Goal: Task Accomplishment & Management: Manage account settings

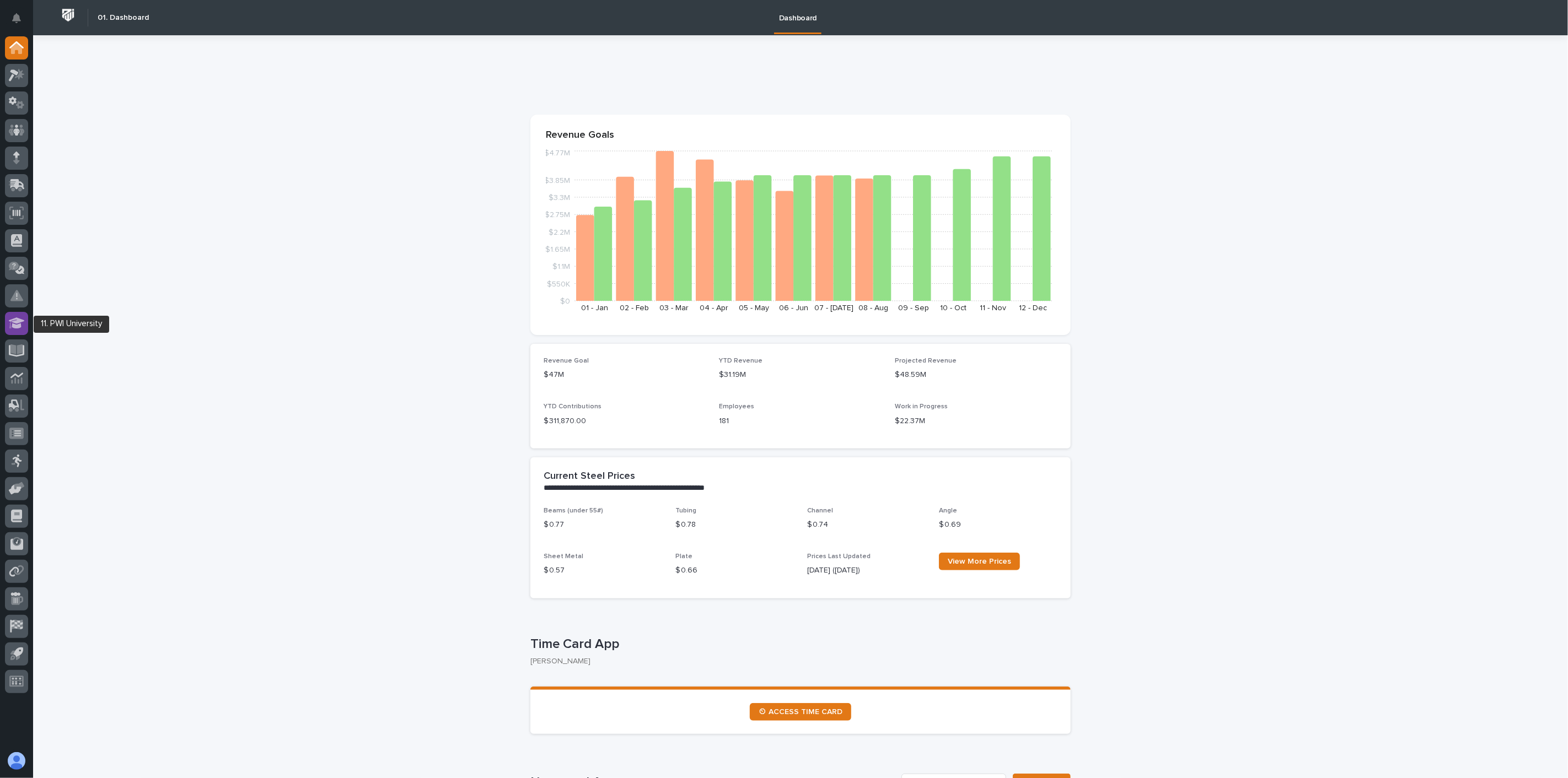
click at [17, 323] on icon at bounding box center [16, 322] width 16 height 12
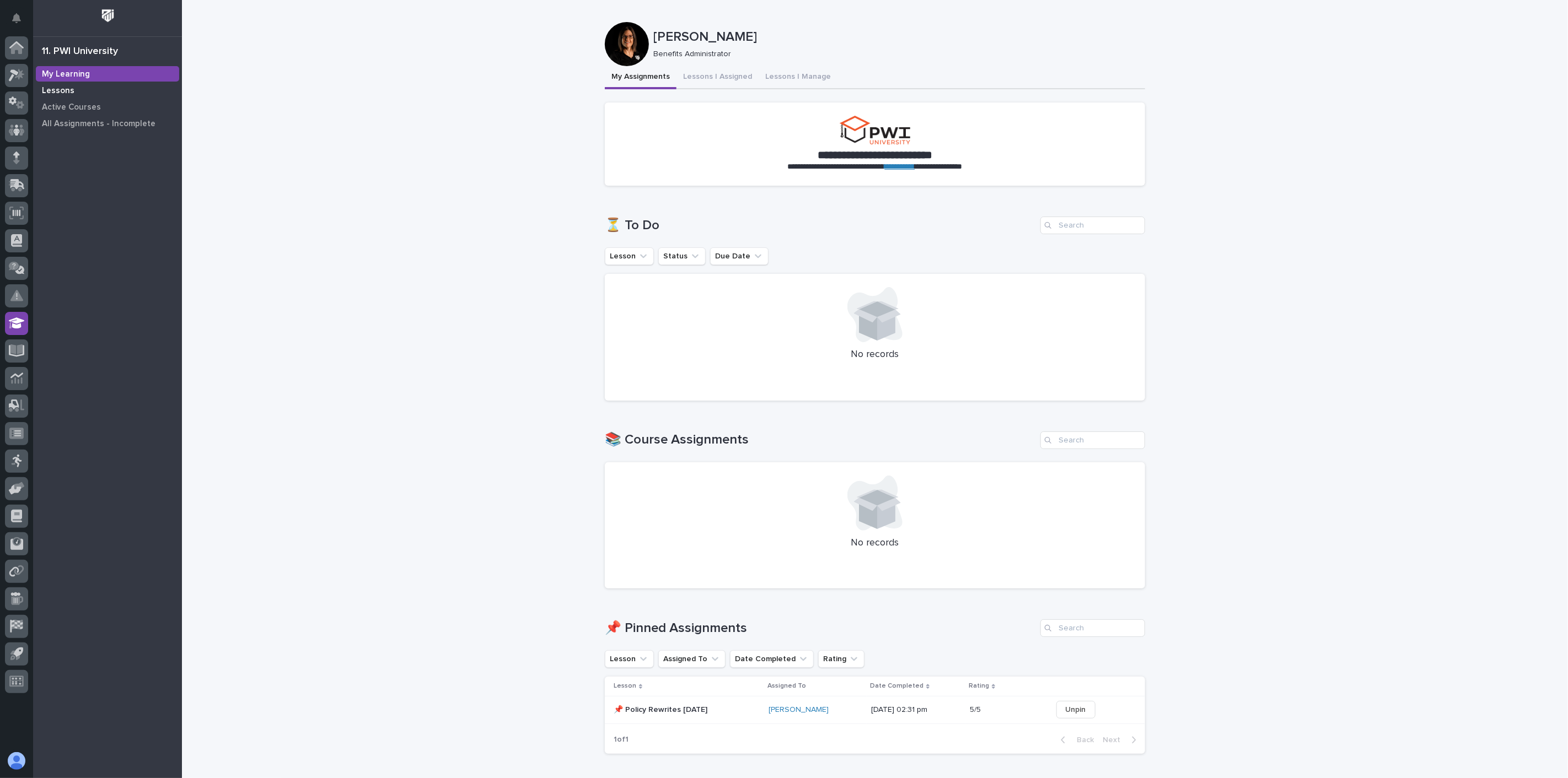
click at [63, 89] on p "Lessons" at bounding box center [58, 90] width 32 height 10
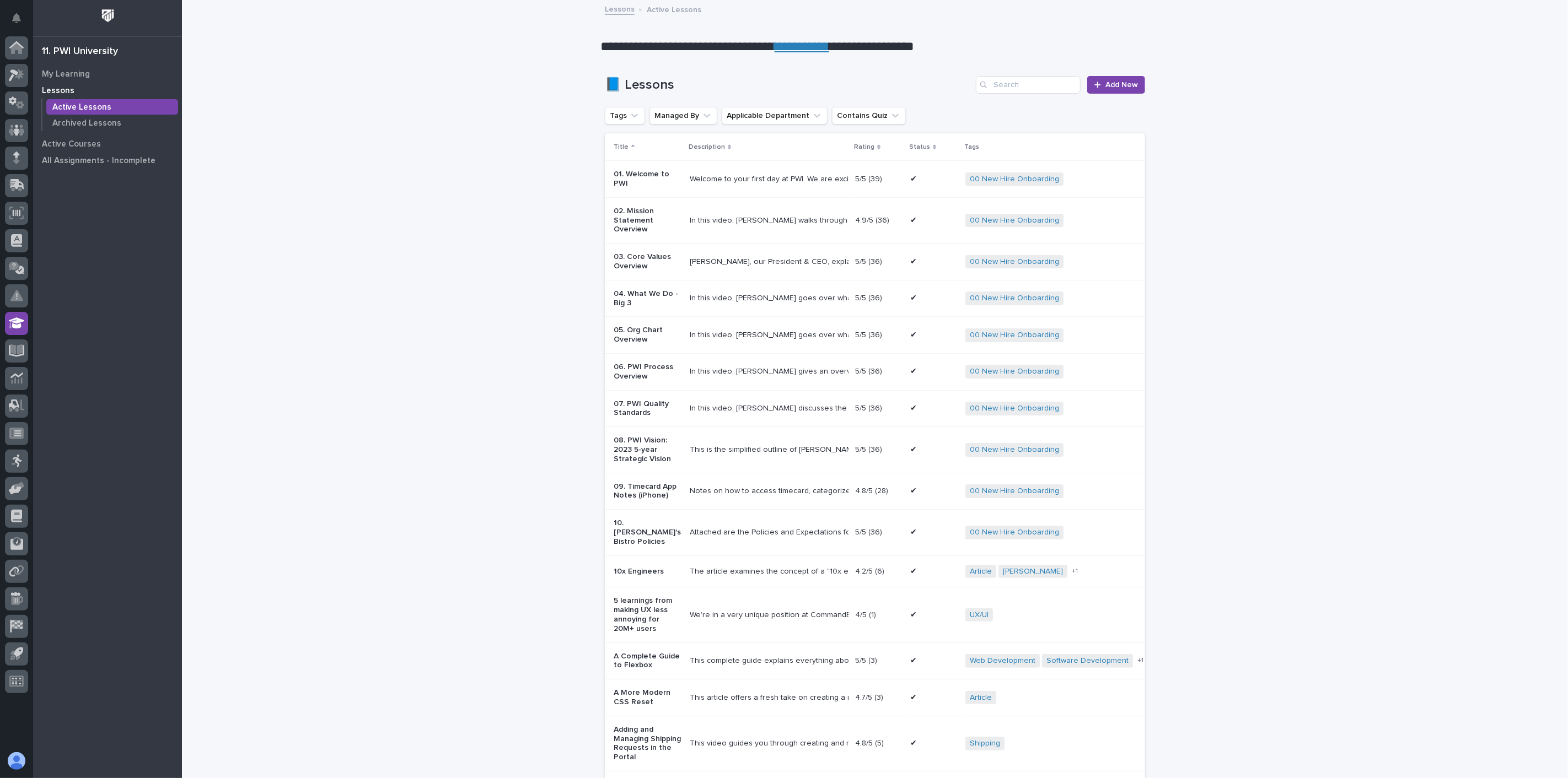
click at [65, 90] on p "Lessons" at bounding box center [58, 90] width 32 height 10
click at [78, 146] on p "Active Courses" at bounding box center [71, 145] width 59 height 10
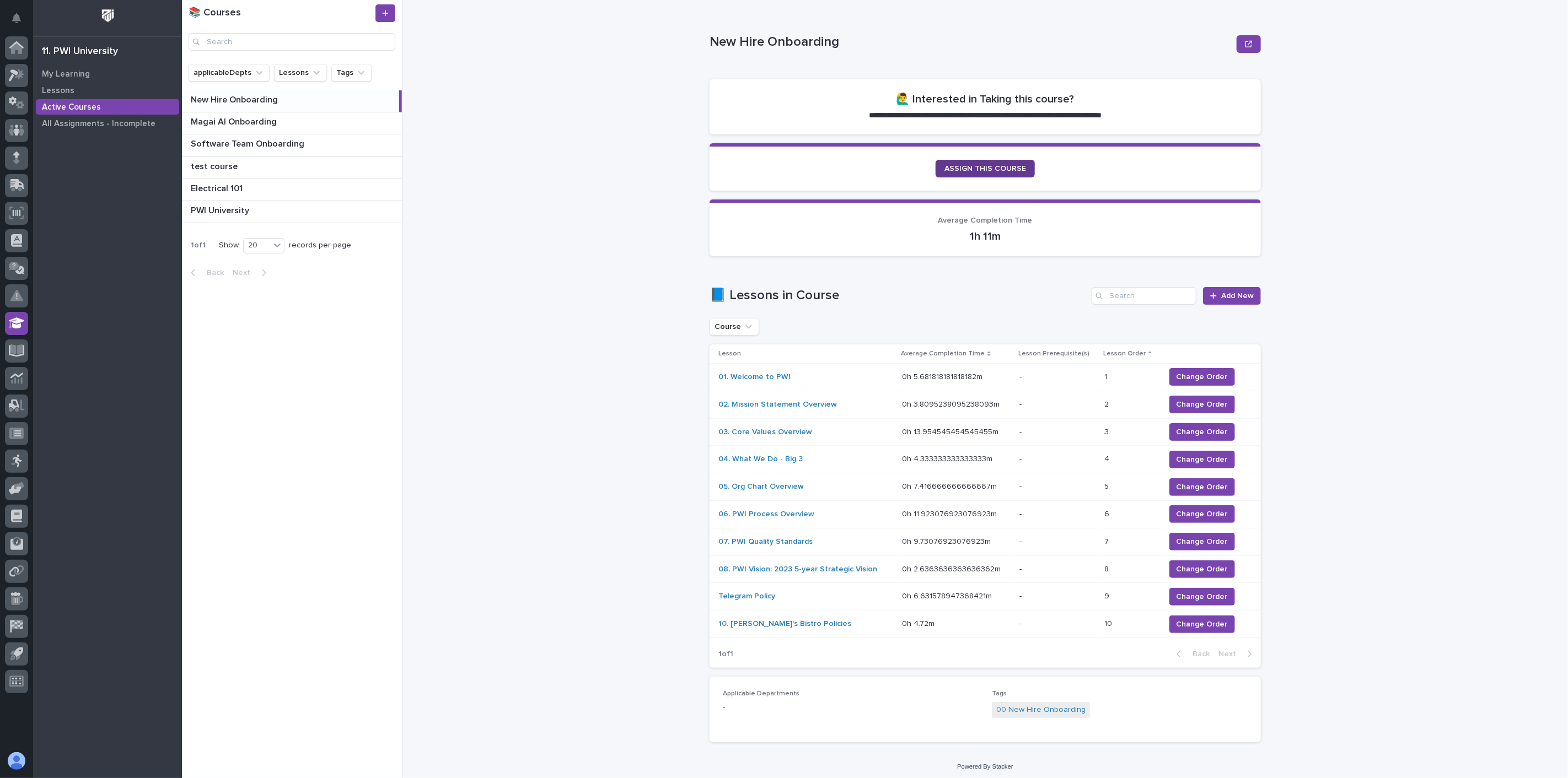
click at [988, 165] on span "ASSIGN THIS COURSE" at bounding box center [986, 168] width 82 height 8
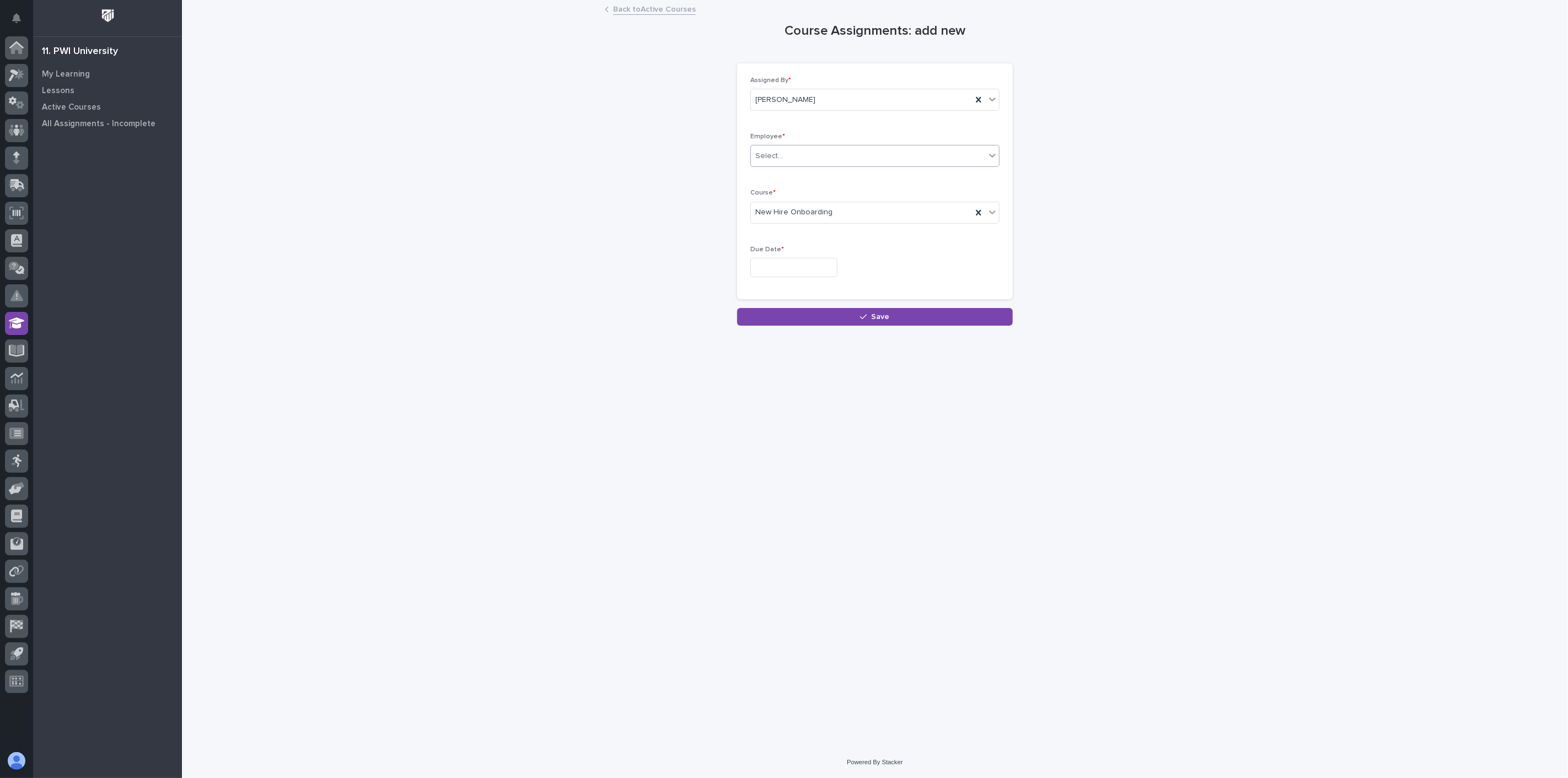
click at [784, 158] on input "text" at bounding box center [784, 156] width 1 height 10
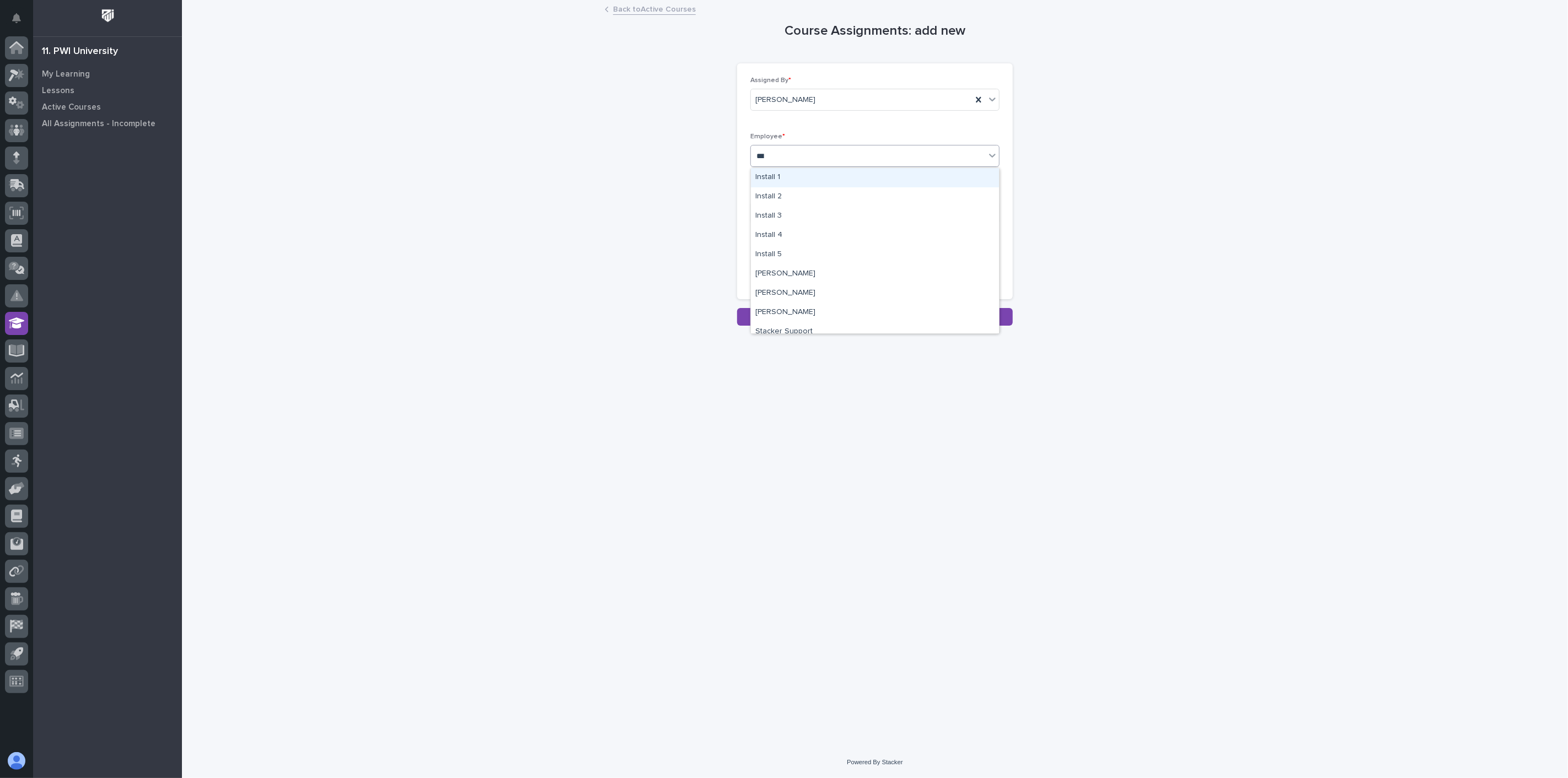
type input "****"
click at [796, 176] on div "[PERSON_NAME]" at bounding box center [874, 178] width 248 height 19
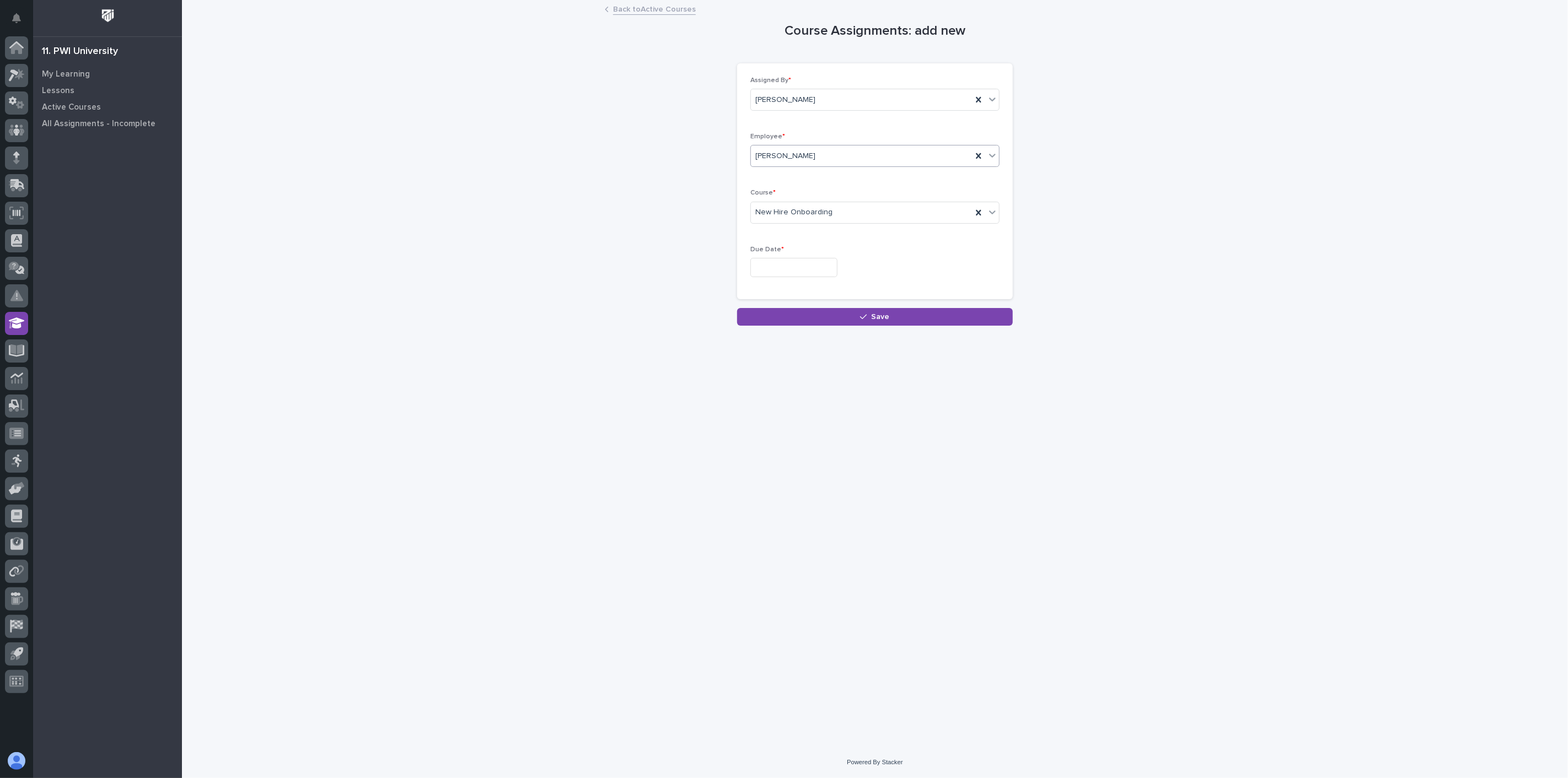
click at [807, 274] on input "text" at bounding box center [794, 267] width 88 height 19
click at [771, 157] on div "7" at bounding box center [771, 161] width 15 height 15
type input "**********"
click at [904, 320] on button "Save" at bounding box center [875, 317] width 276 height 18
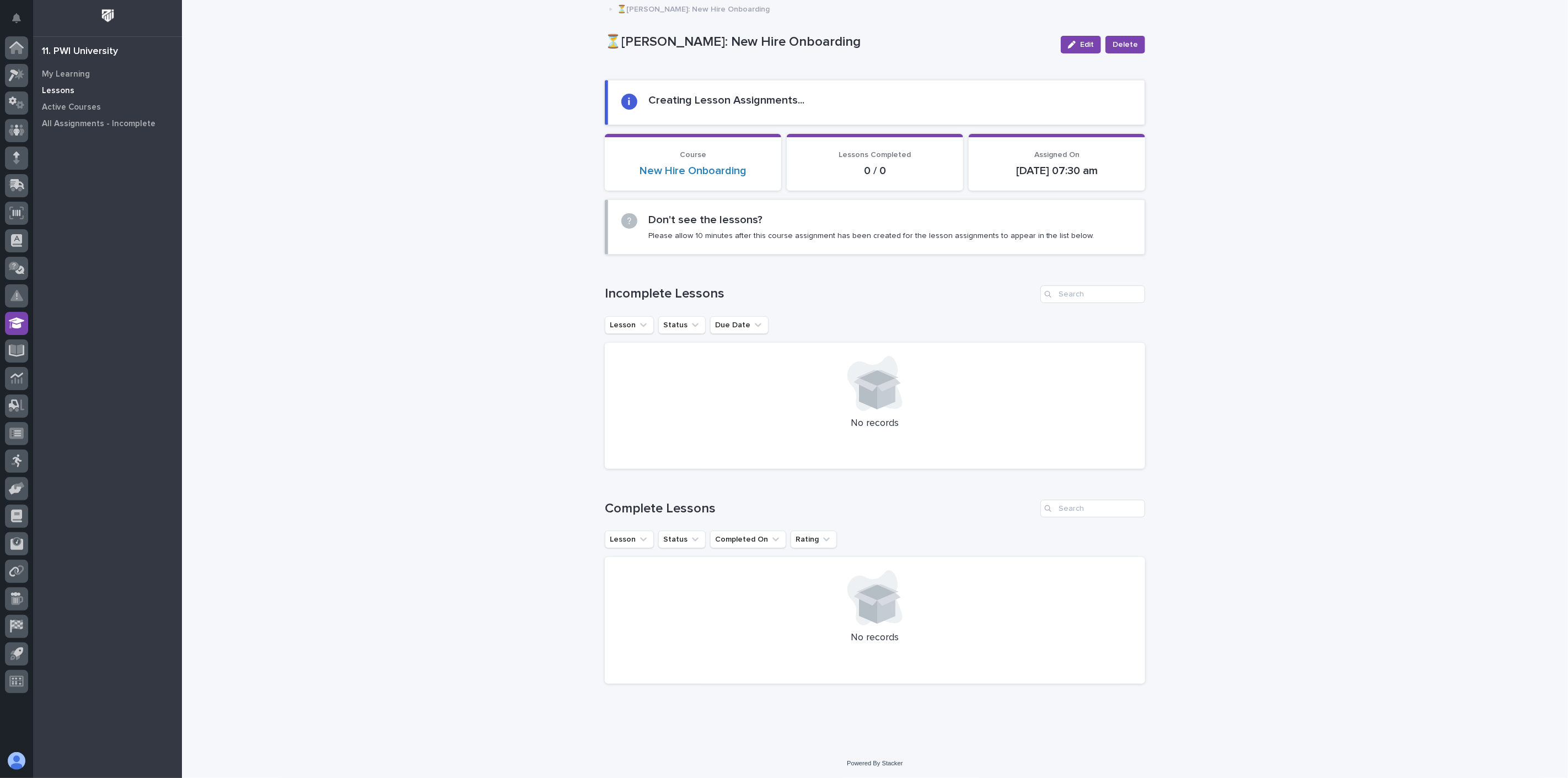
click at [63, 88] on p "Lessons" at bounding box center [58, 90] width 32 height 10
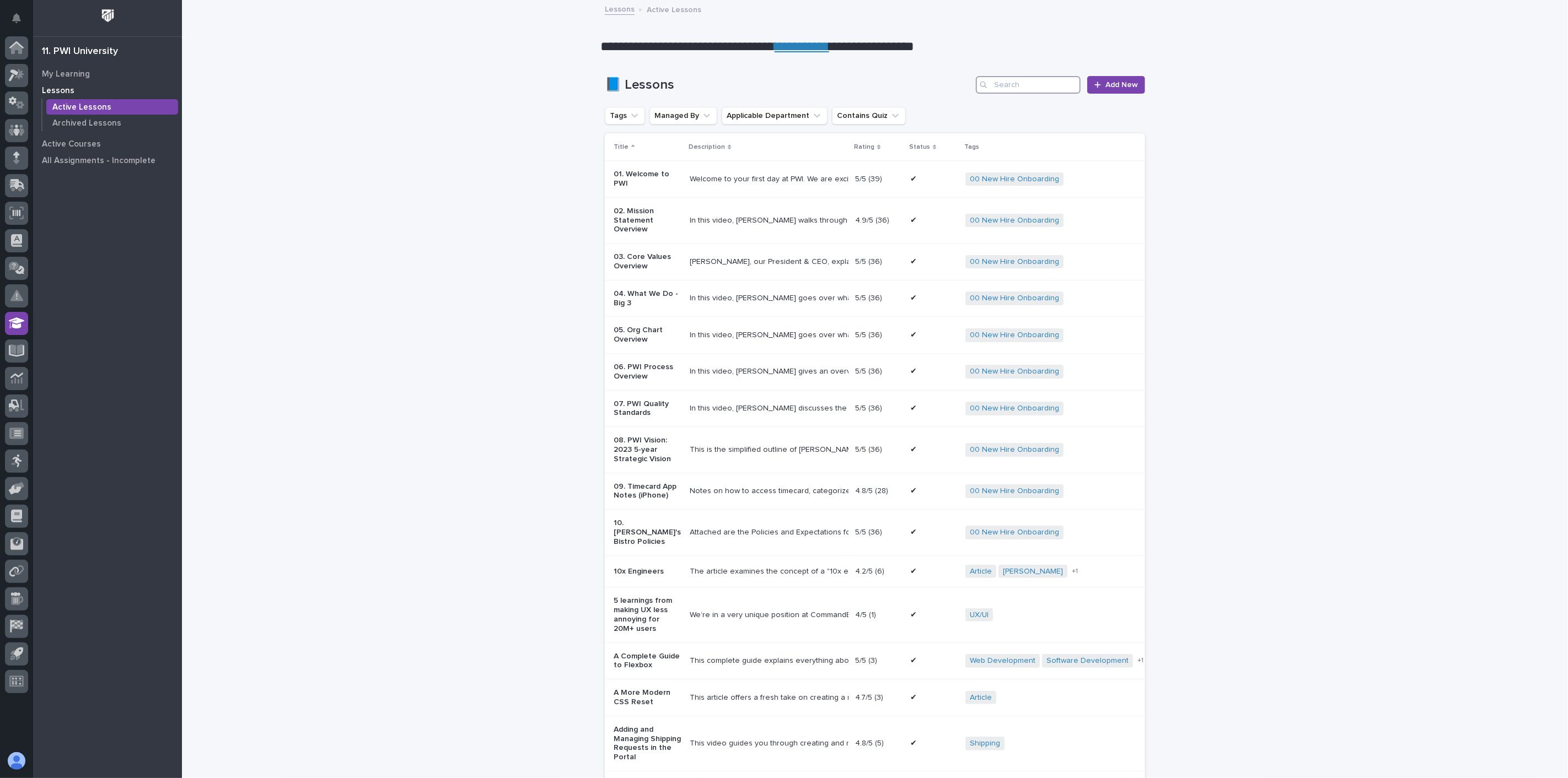
click at [1038, 91] on input "Search" at bounding box center [1029, 85] width 105 height 18
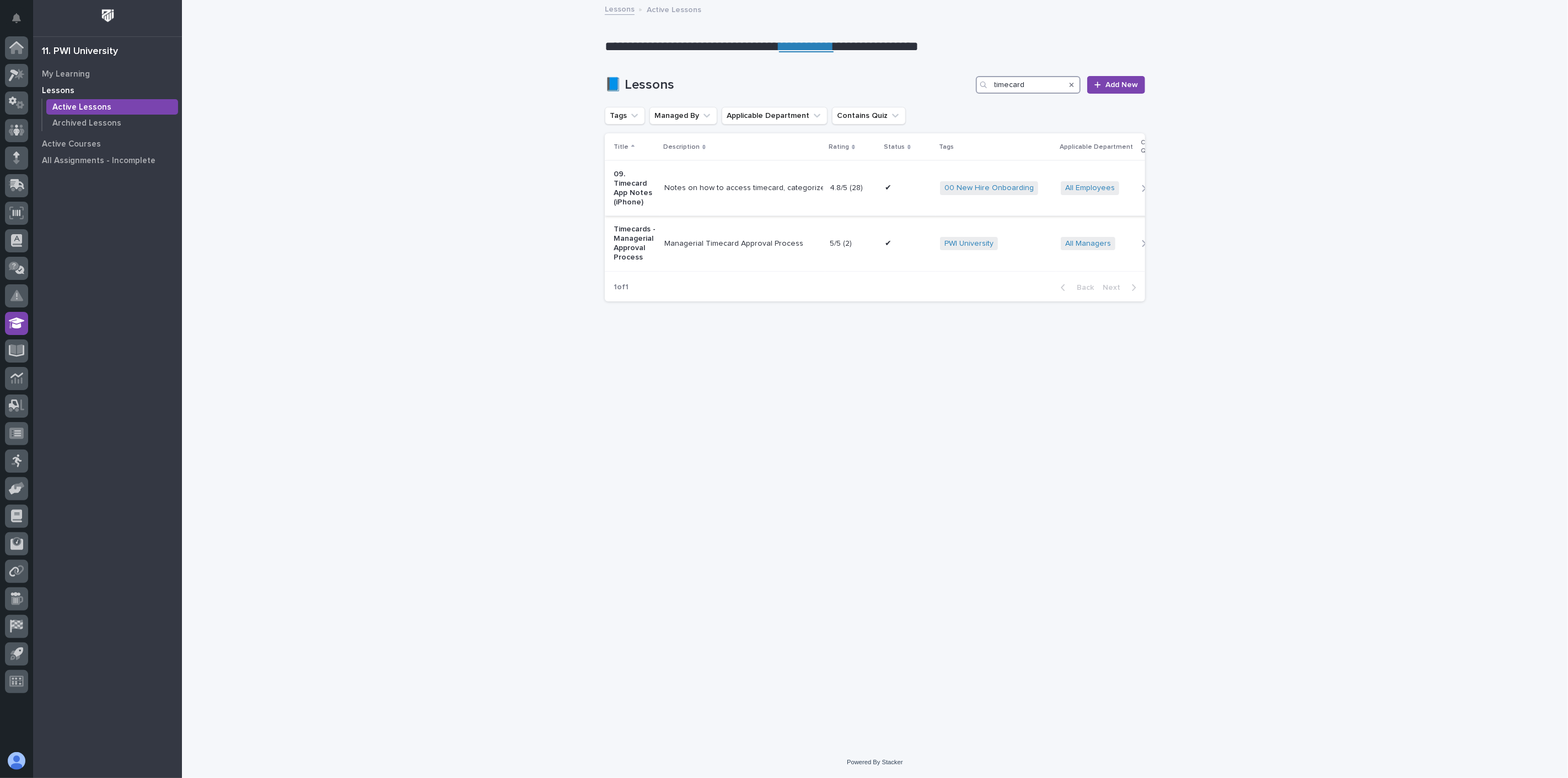
type input "timecard"
click at [881, 204] on td "✔ ✔" at bounding box center [908, 188] width 55 height 55
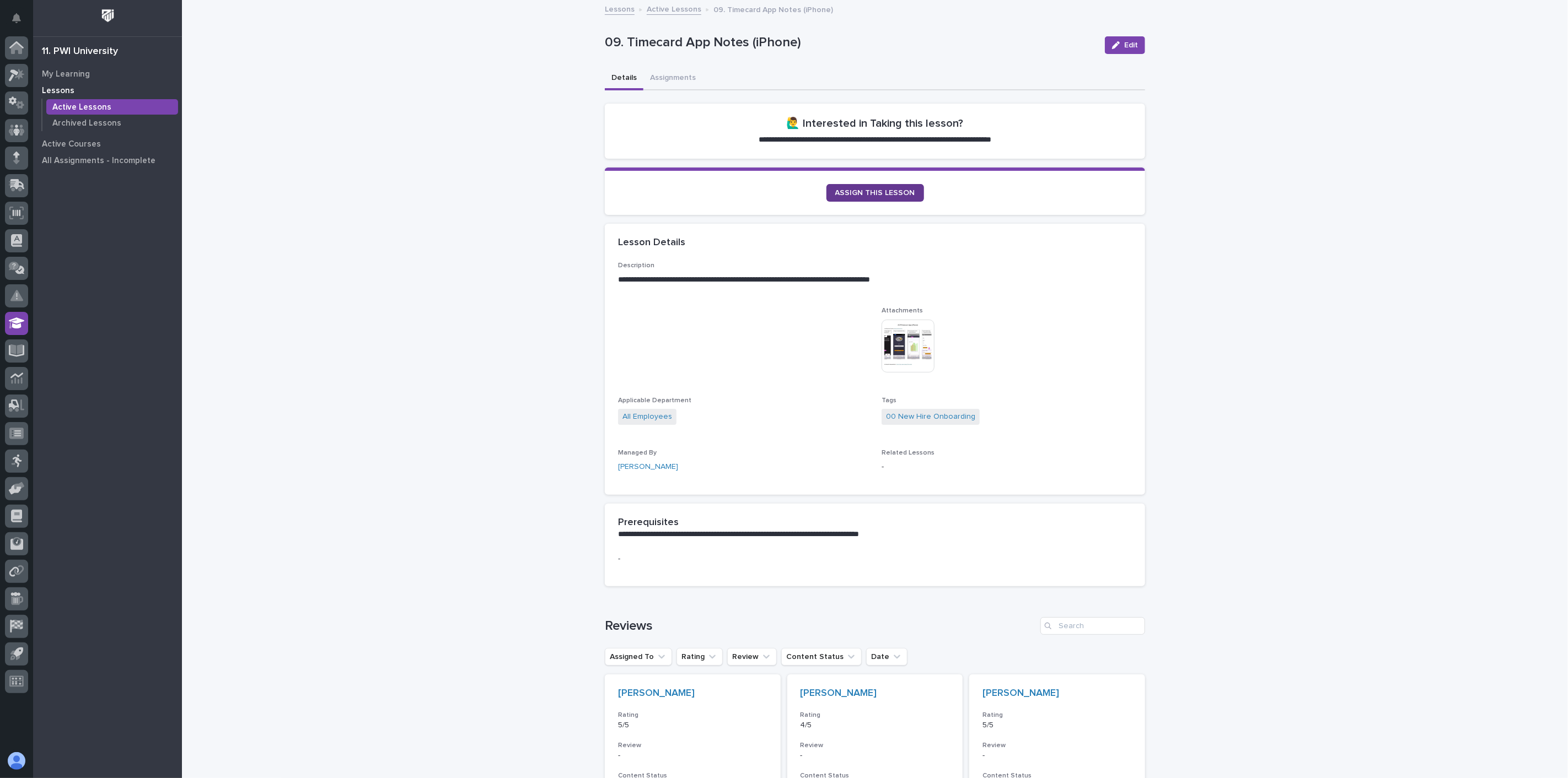
click at [862, 189] on span "ASSIGN THIS LESSON" at bounding box center [875, 193] width 80 height 8
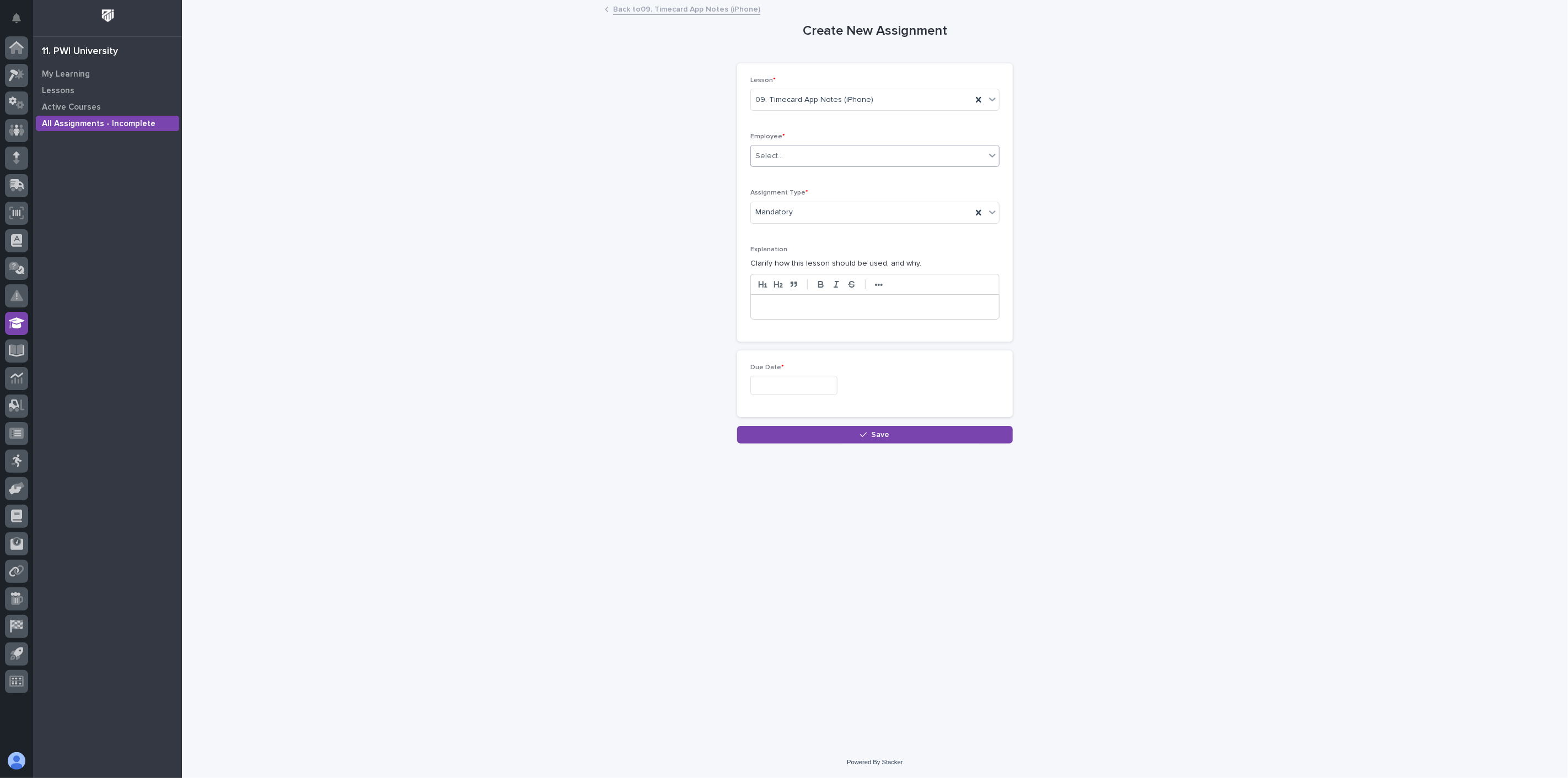
click at [832, 160] on div "Select..." at bounding box center [868, 156] width 234 height 18
type input "****"
click at [795, 178] on div "[PERSON_NAME]" at bounding box center [874, 178] width 248 height 19
click at [797, 388] on input "text" at bounding box center [794, 385] width 88 height 19
click at [771, 279] on div "7" at bounding box center [771, 279] width 15 height 15
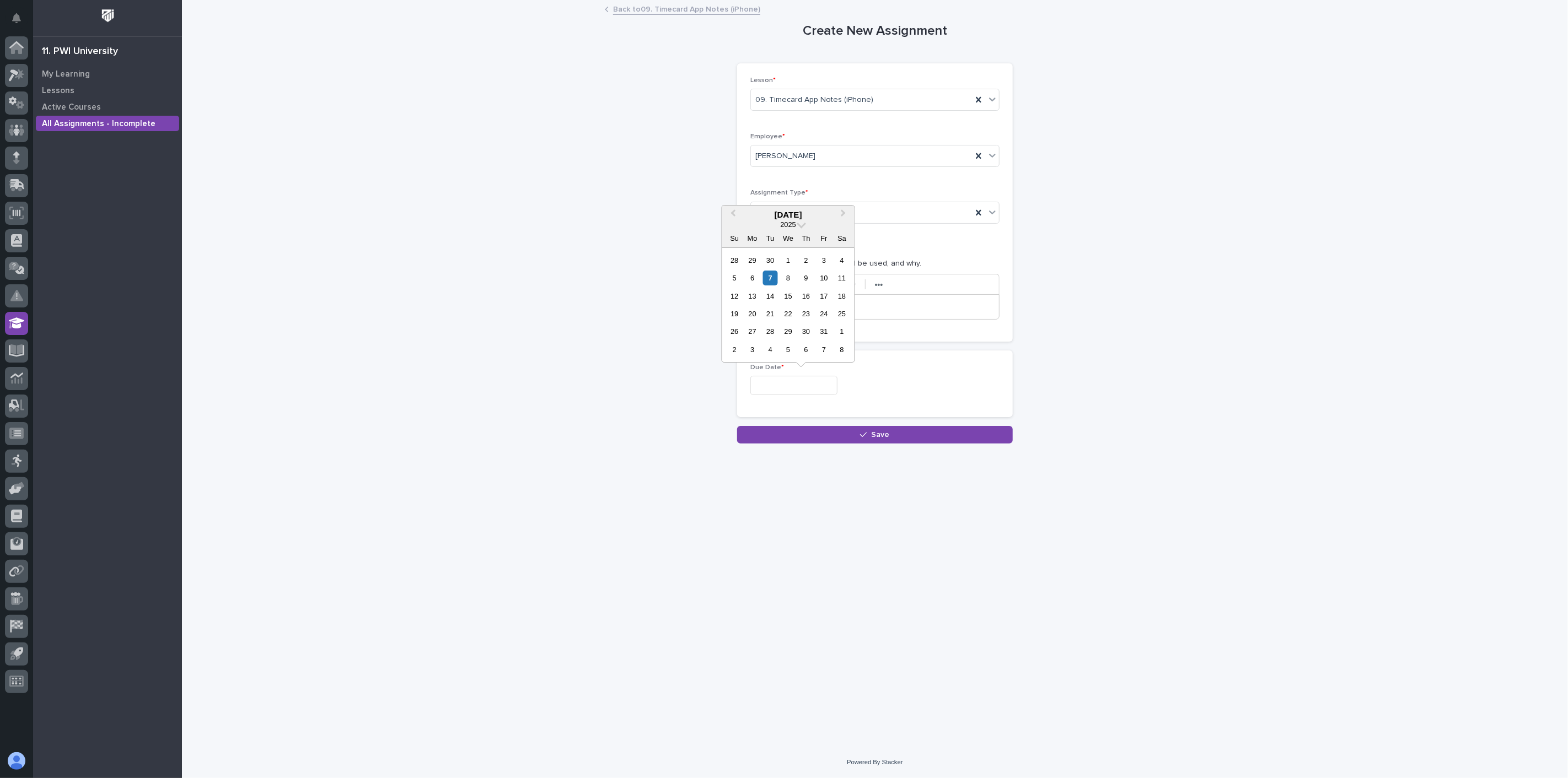
type input "**********"
click at [883, 434] on span "Save" at bounding box center [880, 435] width 18 height 8
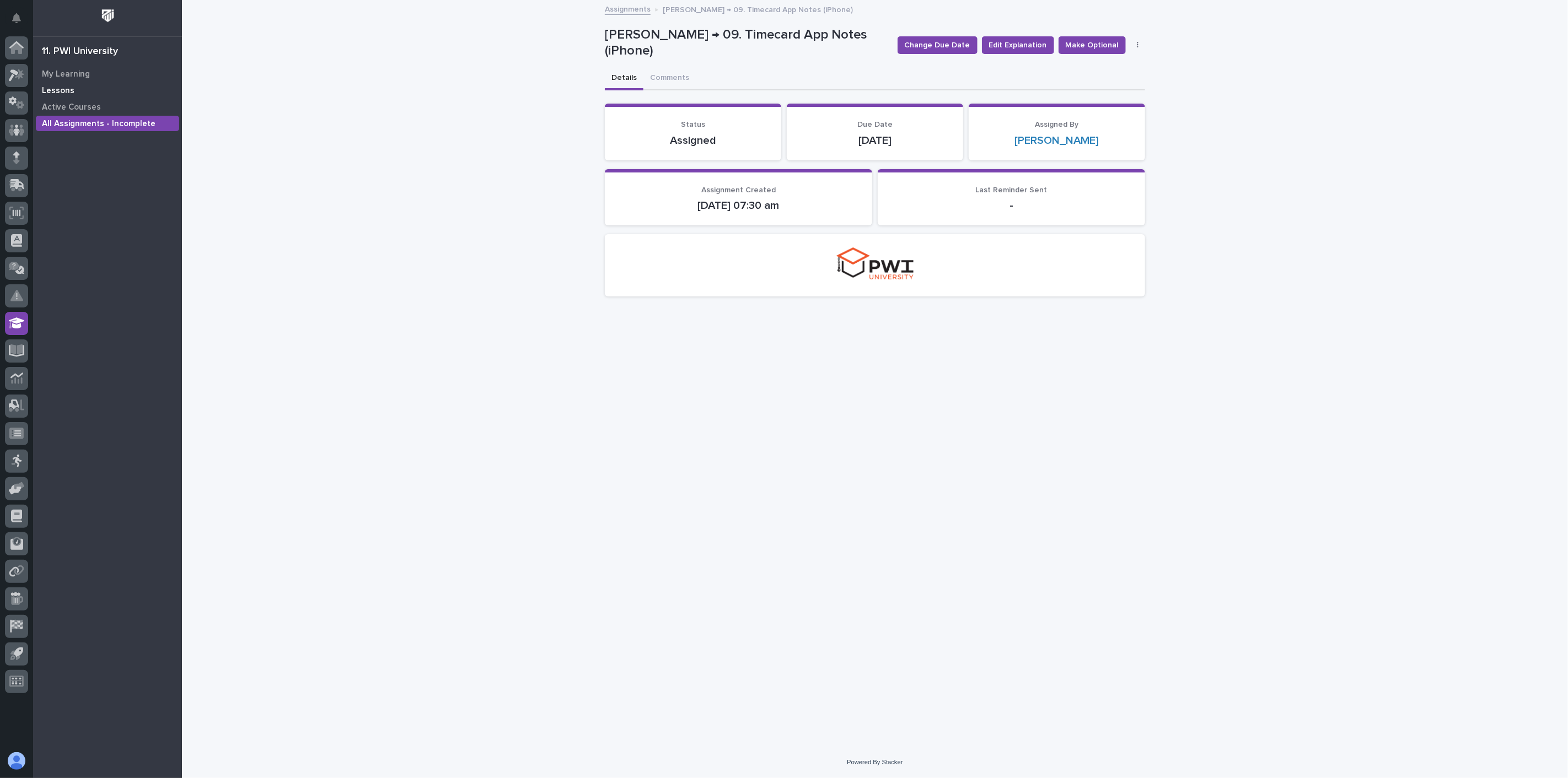
click at [64, 88] on p "Lessons" at bounding box center [58, 90] width 32 height 10
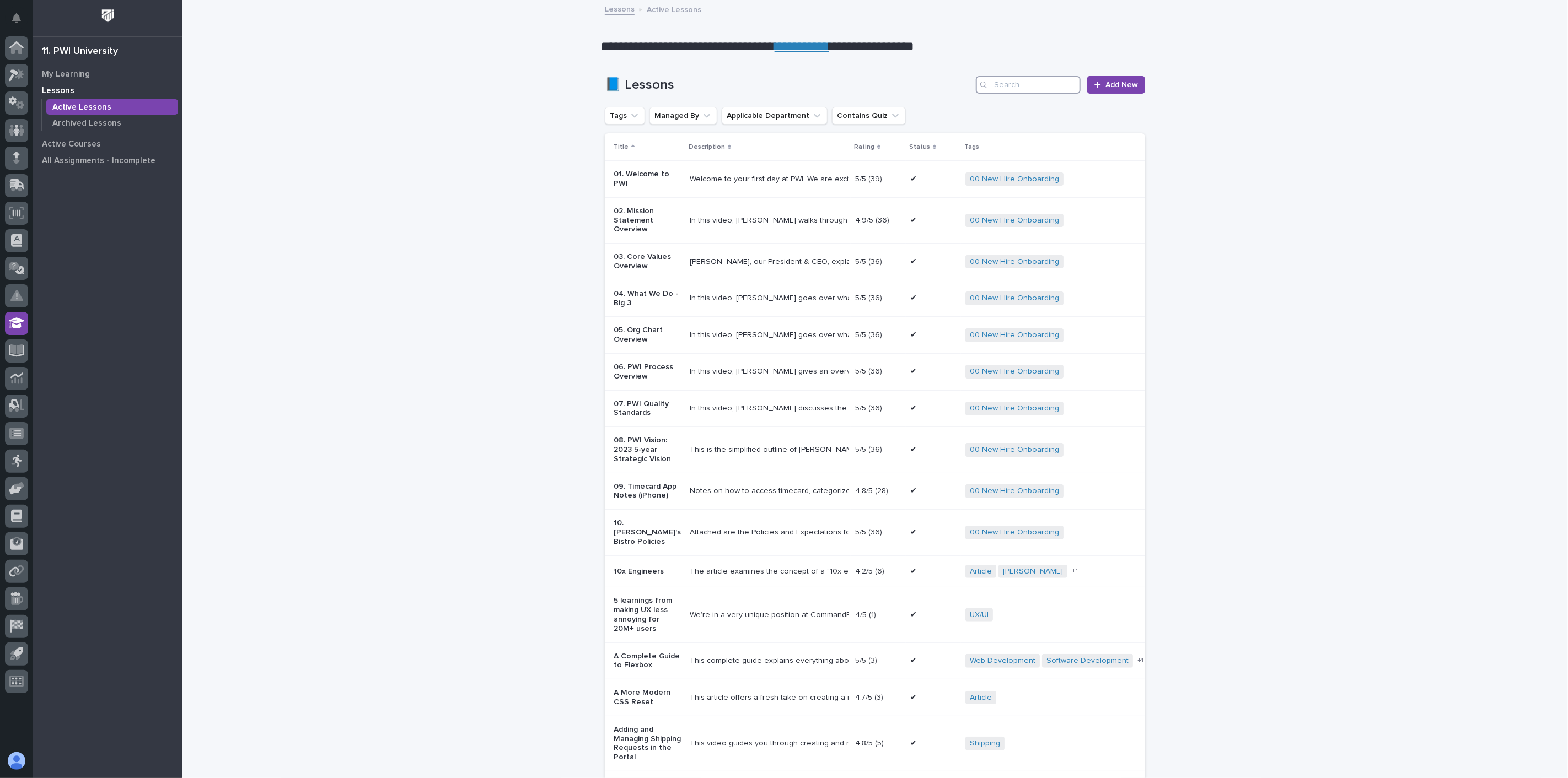
click at [996, 86] on input "Search" at bounding box center [1029, 85] width 105 height 18
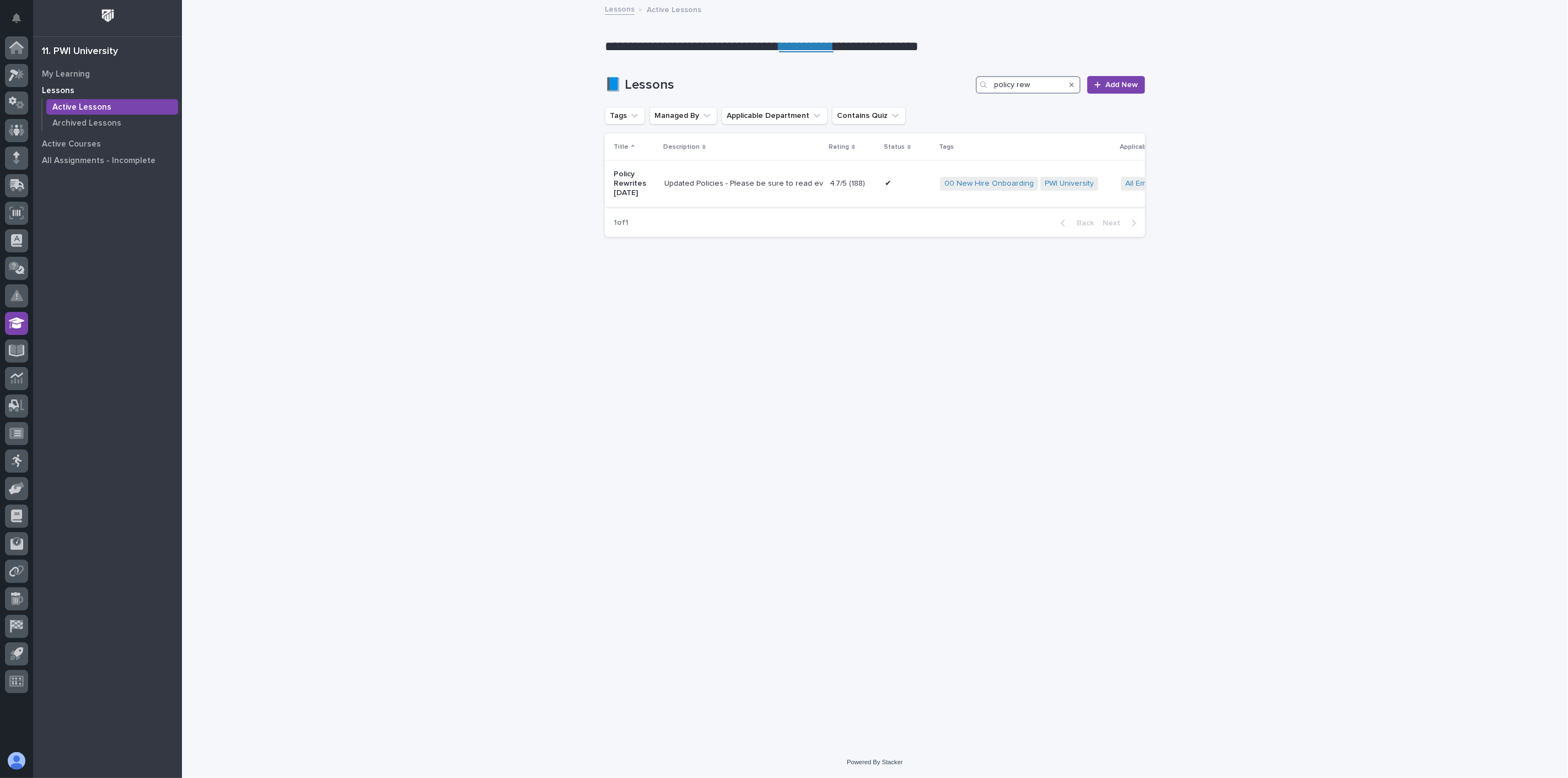
type input "policy rew"
click at [673, 192] on div "Updated Policies - Please be sure to read everything. If you have any questions…" at bounding box center [742, 184] width 157 height 18
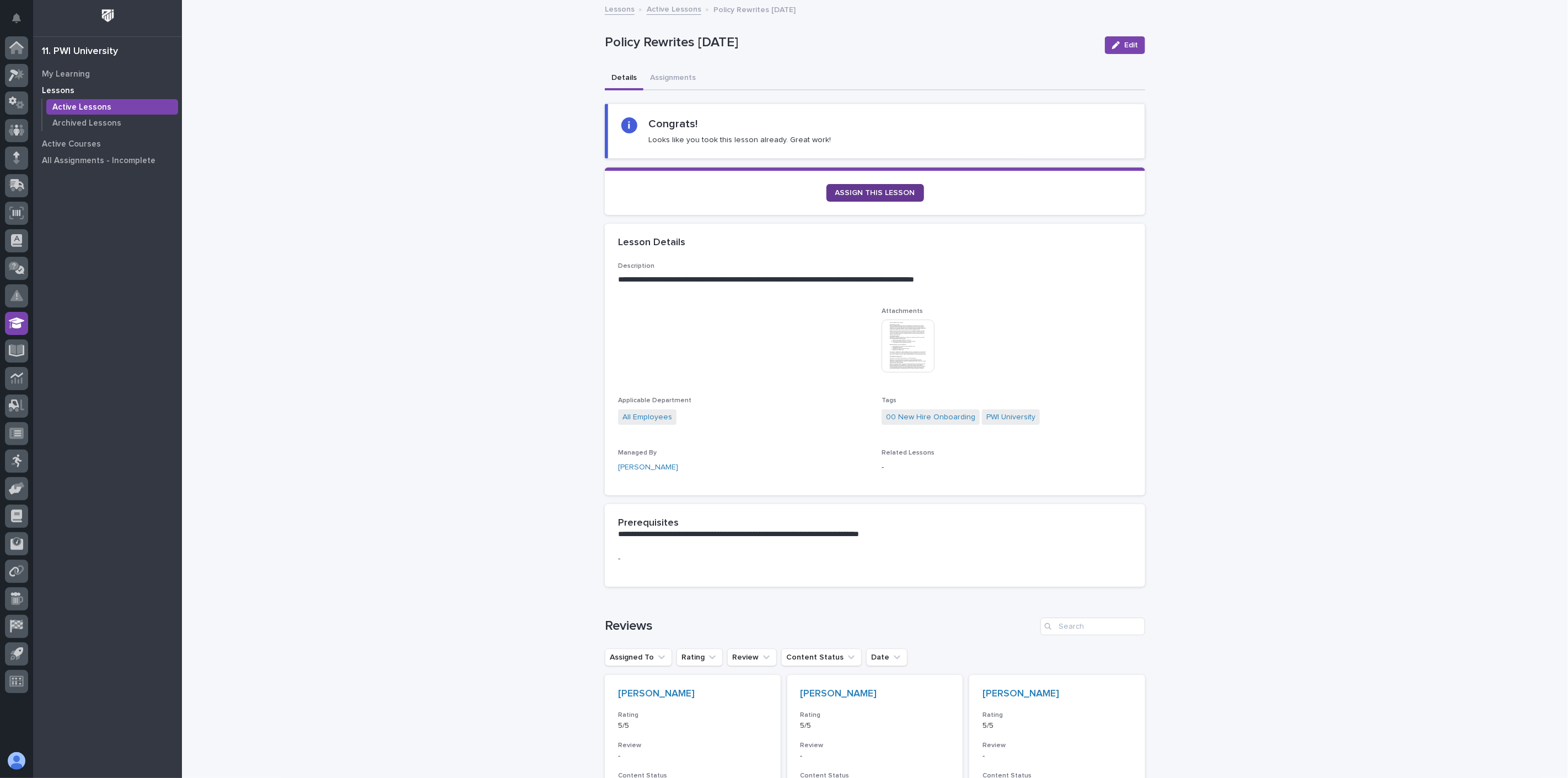
click at [887, 188] on link "ASSIGN THIS LESSON" at bounding box center [875, 193] width 98 height 18
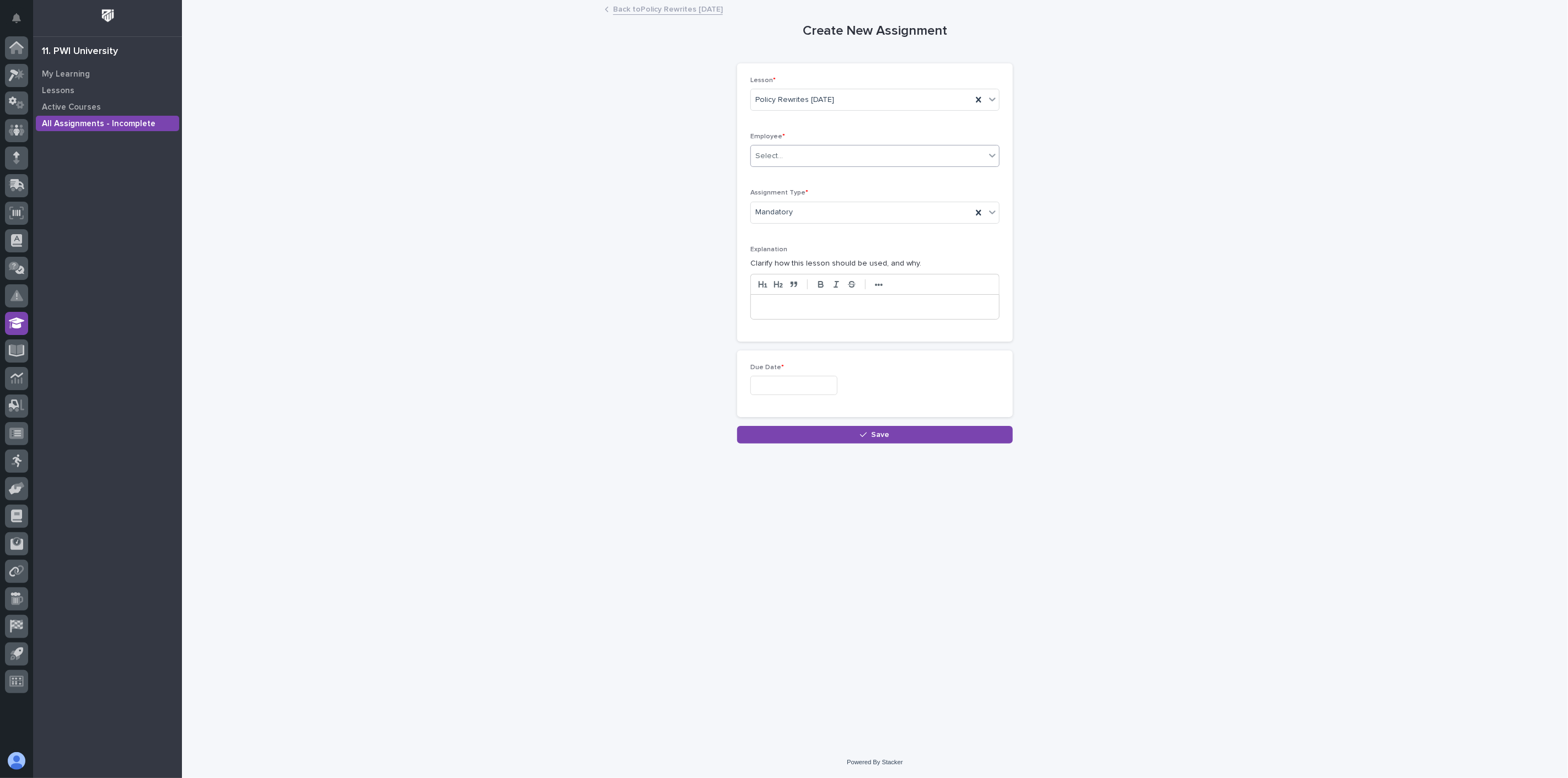
click at [796, 157] on div "Select..." at bounding box center [868, 156] width 234 height 18
type input "****"
click at [783, 171] on div "[PERSON_NAME]" at bounding box center [874, 178] width 248 height 19
click at [796, 388] on input "text" at bounding box center [794, 385] width 88 height 19
click at [771, 278] on div "7" at bounding box center [771, 279] width 15 height 15
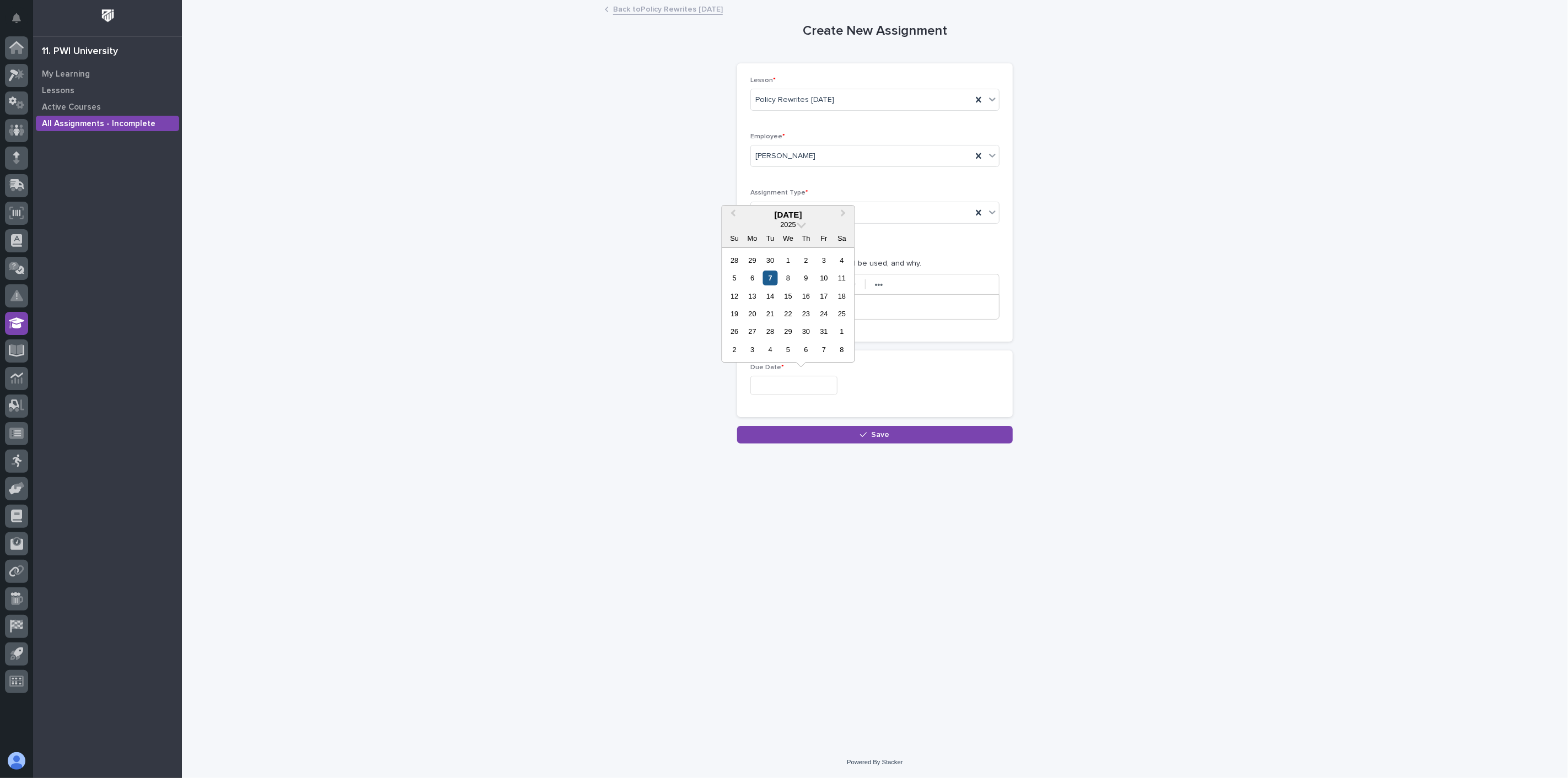
type input "**********"
click at [834, 438] on button "Save" at bounding box center [875, 435] width 276 height 18
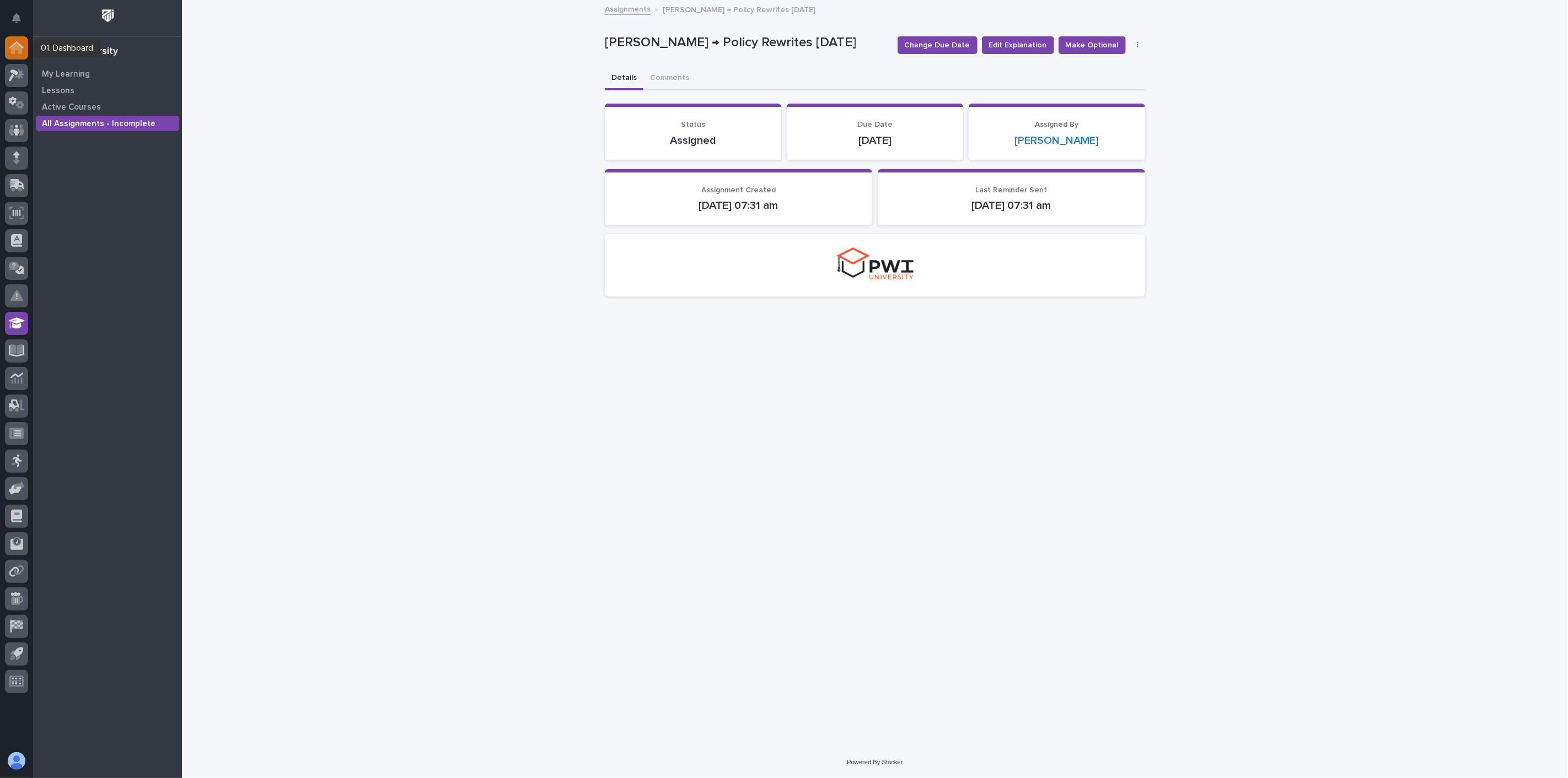
click at [12, 51] on icon at bounding box center [17, 49] width 11 height 11
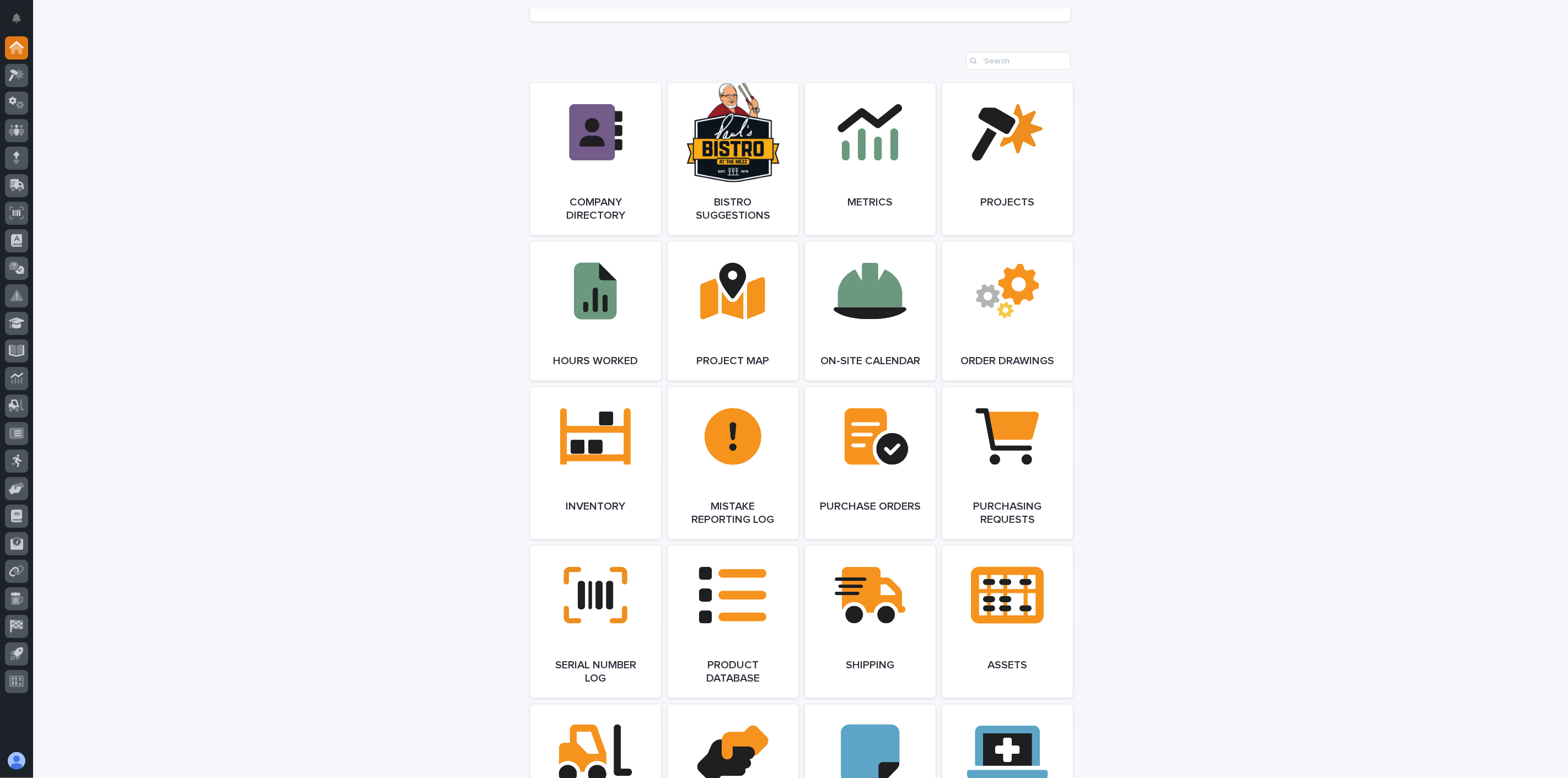
scroll to position [918, 0]
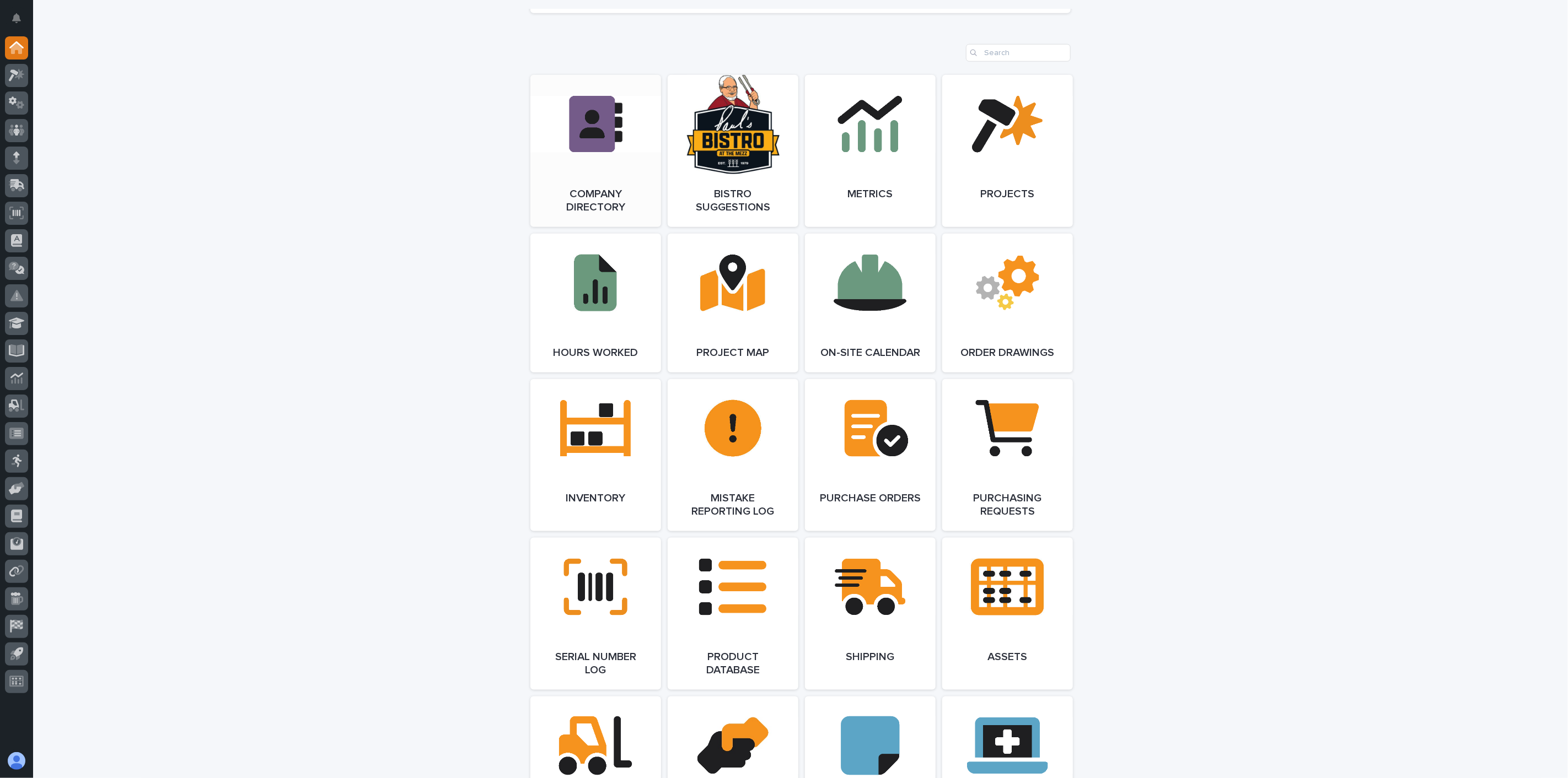
click at [588, 143] on link "Open Link" at bounding box center [595, 151] width 130 height 152
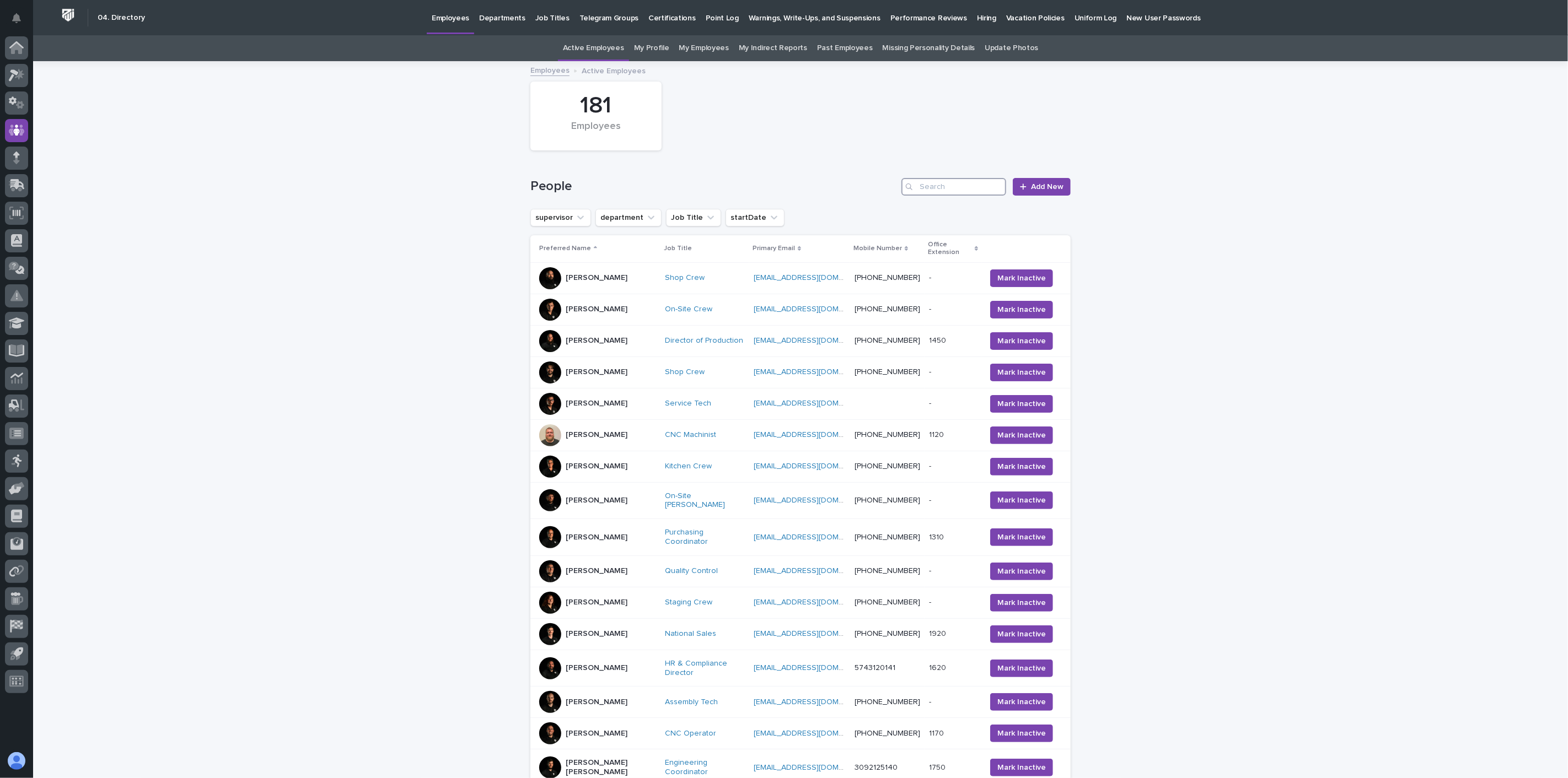
click at [955, 185] on input "Search" at bounding box center [953, 186] width 105 height 18
click at [631, 220] on button "department" at bounding box center [629, 218] width 67 height 18
click at [636, 389] on p "Installation" at bounding box center [665, 387] width 120 height 8
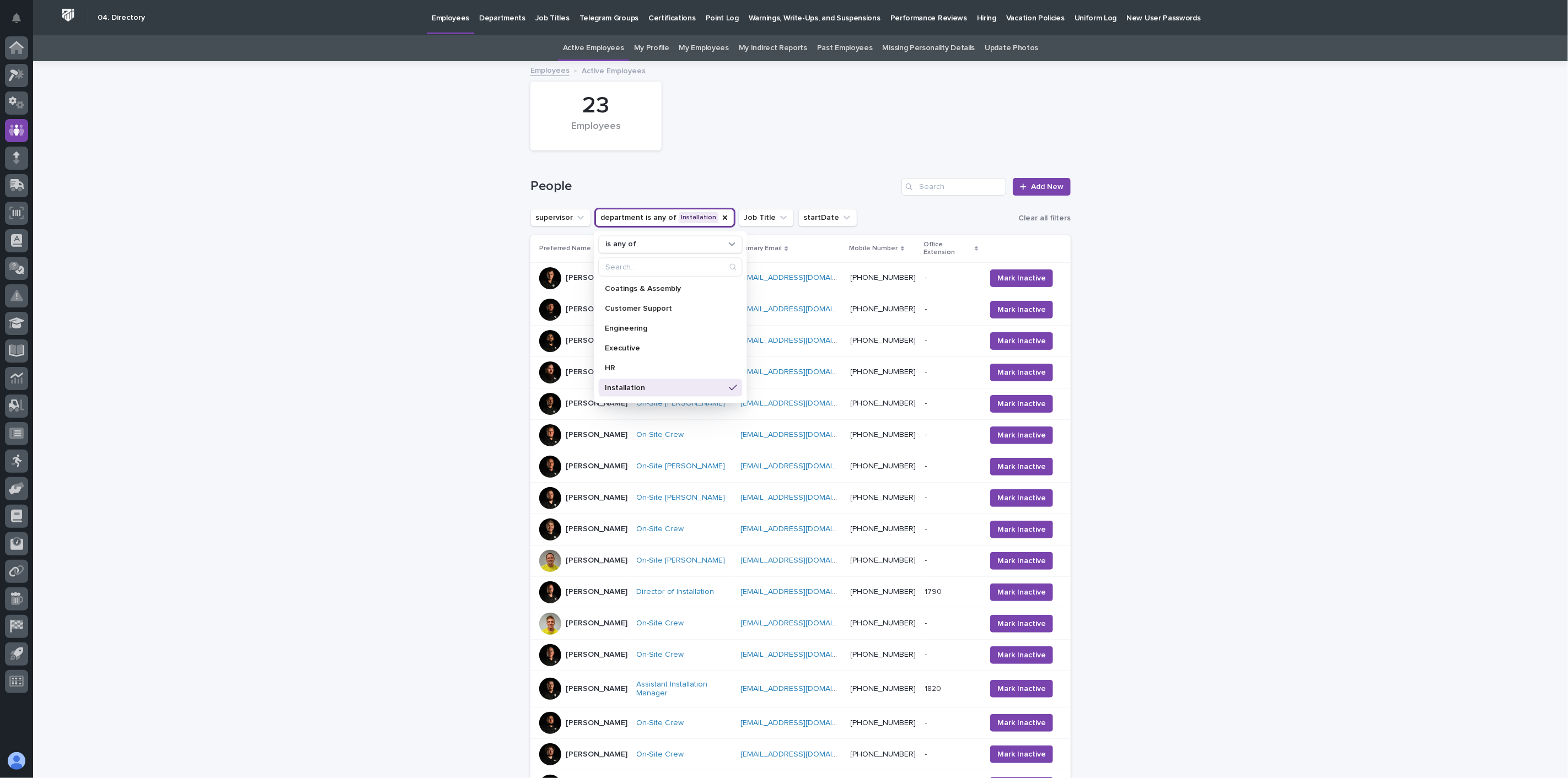
click at [1320, 347] on div "Loading... Saving… Loading... Saving… 23 Employees People Add New supervisor de…" at bounding box center [800, 525] width 1535 height 927
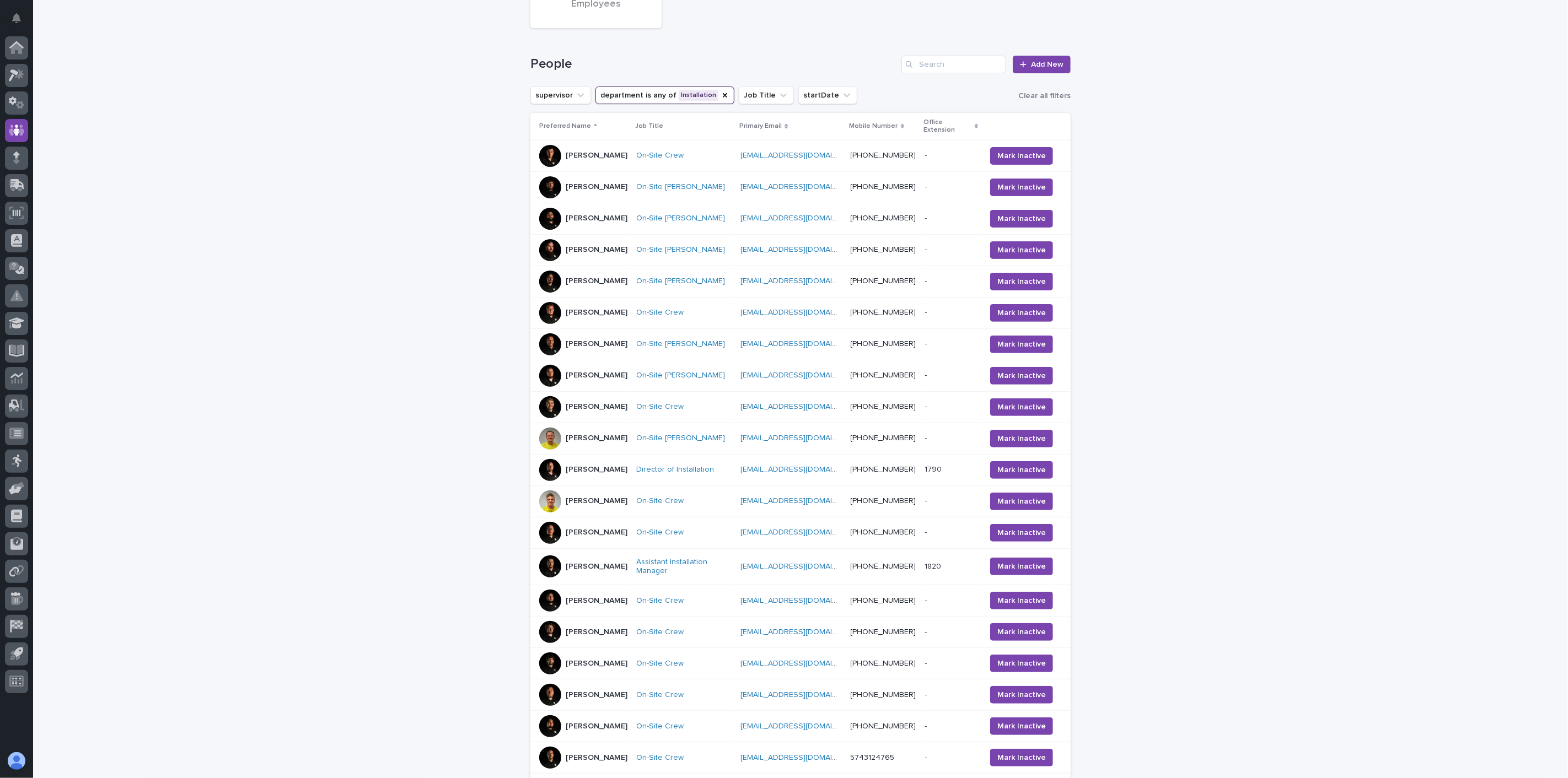
scroll to position [184, 0]
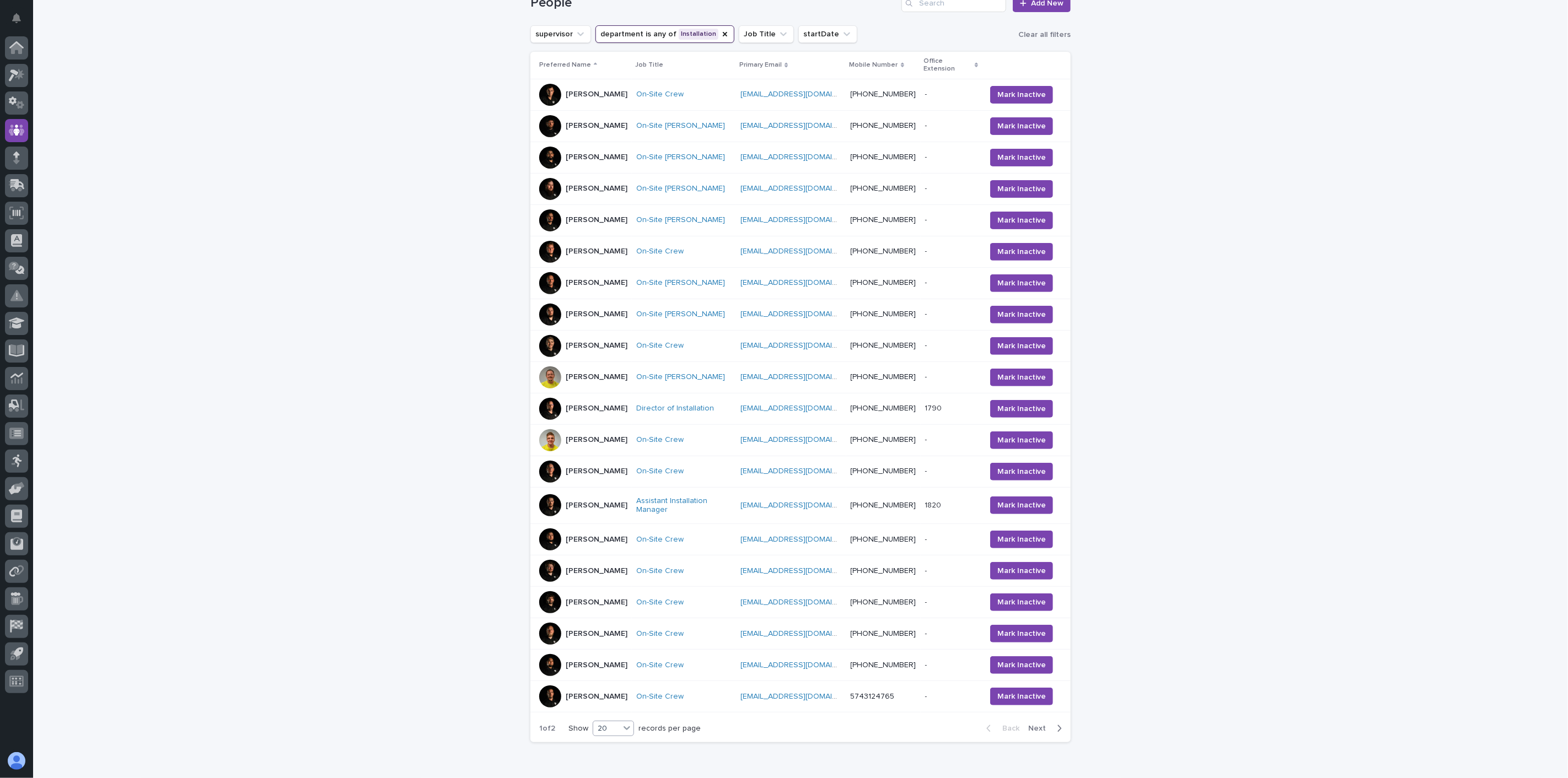
click at [623, 723] on icon at bounding box center [627, 729] width 11 height 11
click at [612, 757] on div "30" at bounding box center [610, 758] width 40 height 13
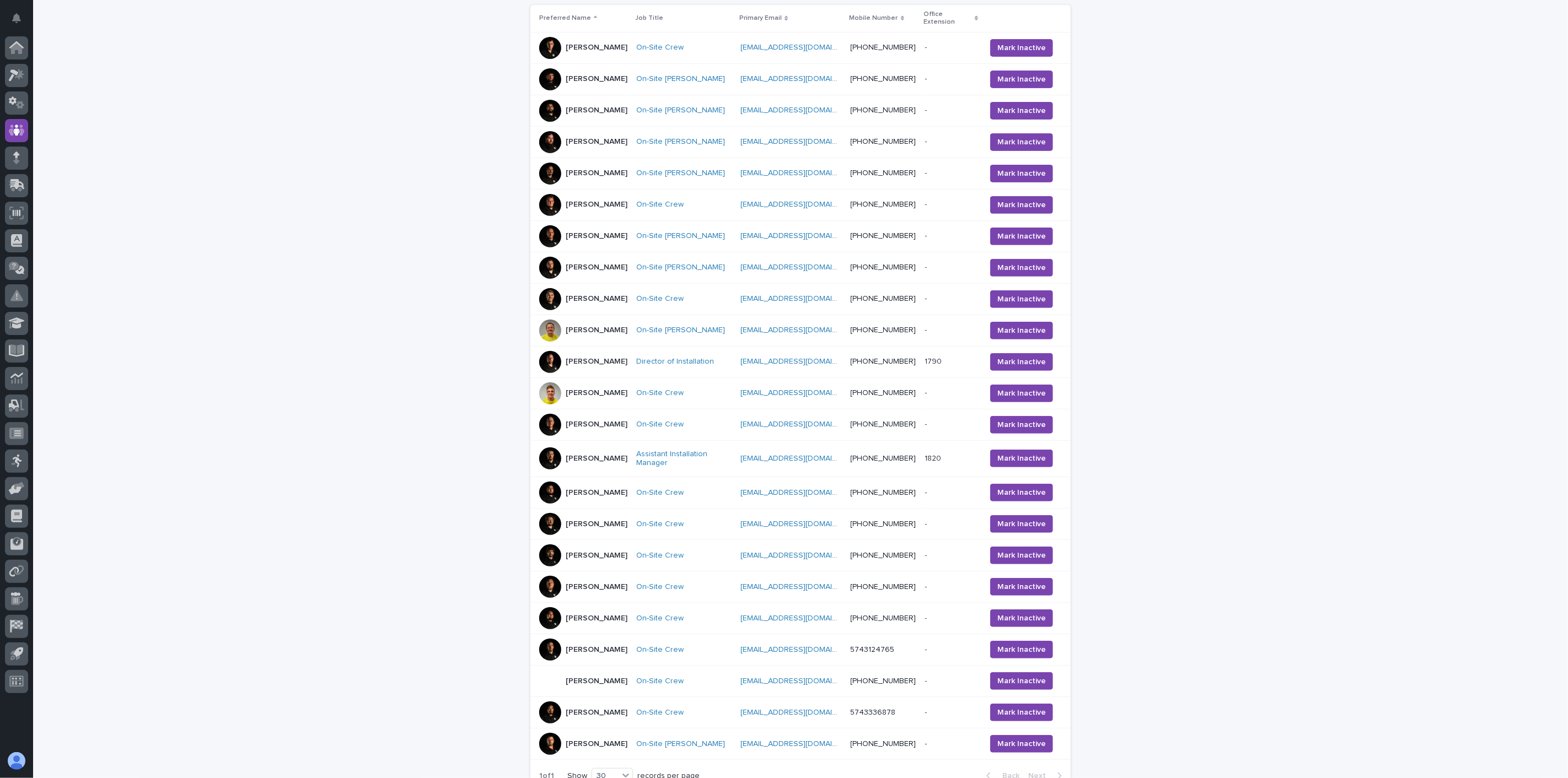
click at [719, 677] on div "On-Site Crew" at bounding box center [684, 682] width 95 height 10
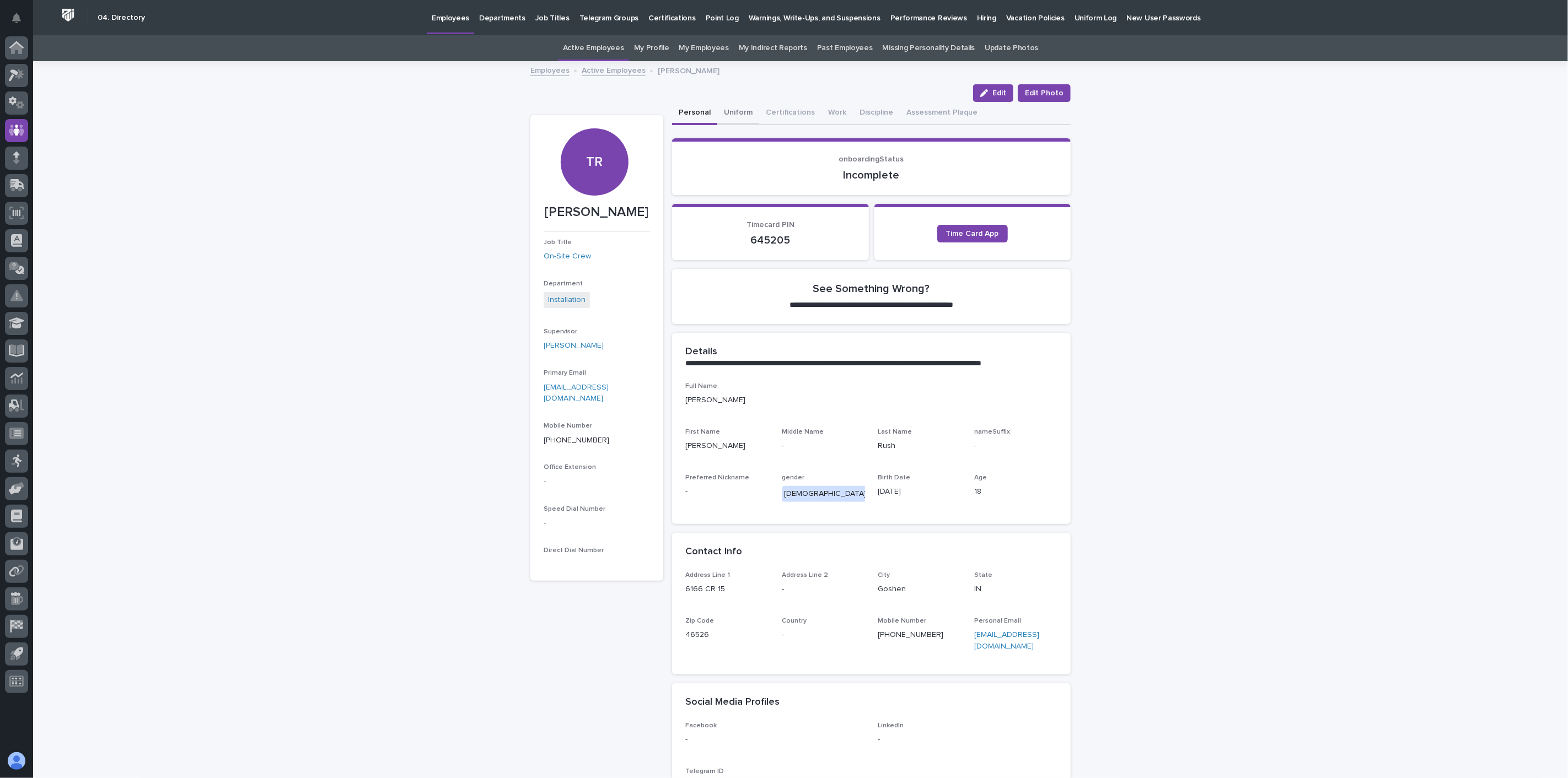
click at [731, 110] on button "Uniform" at bounding box center [738, 113] width 42 height 23
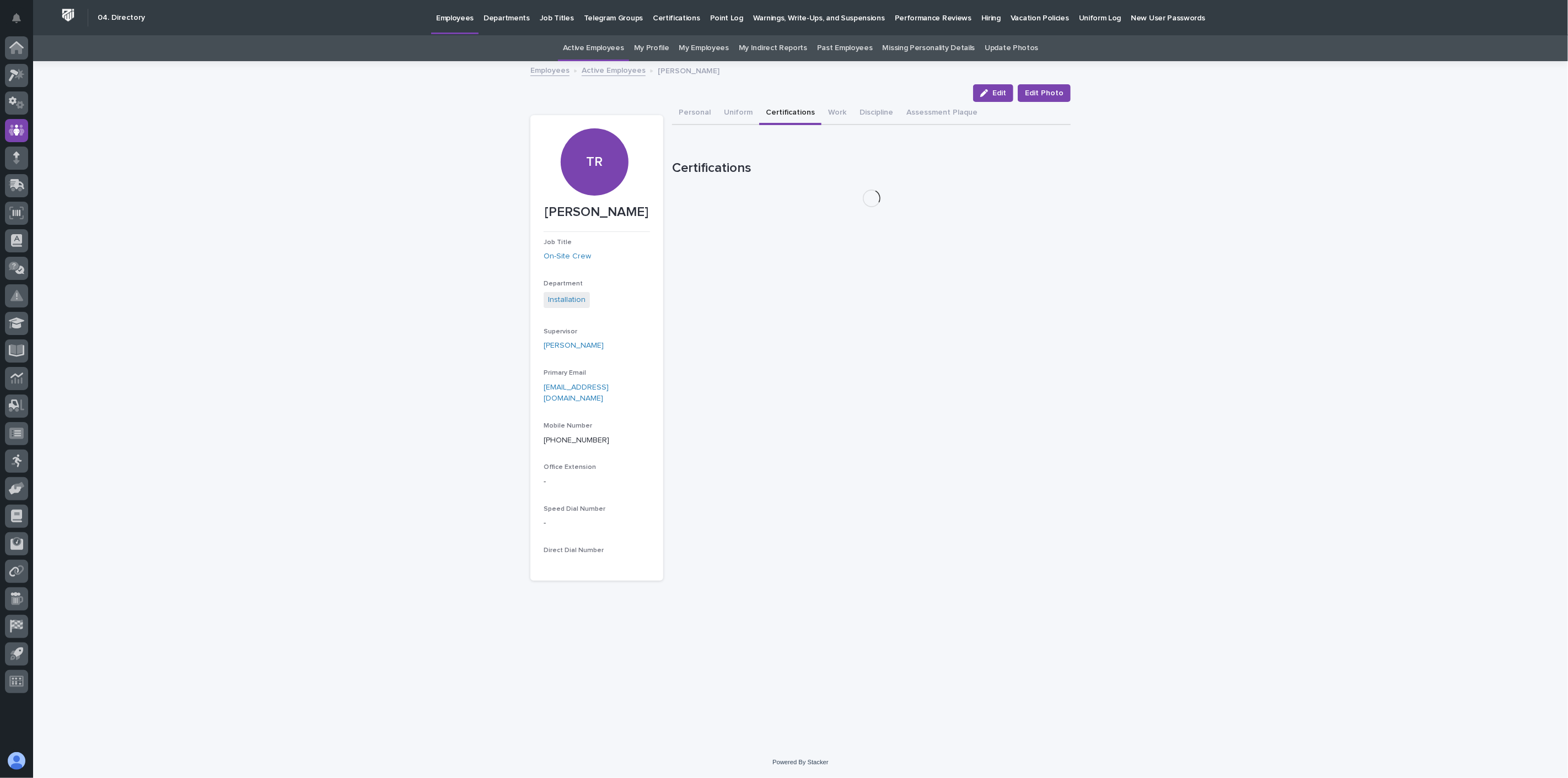
click at [795, 112] on button "Certifications" at bounding box center [790, 113] width 62 height 23
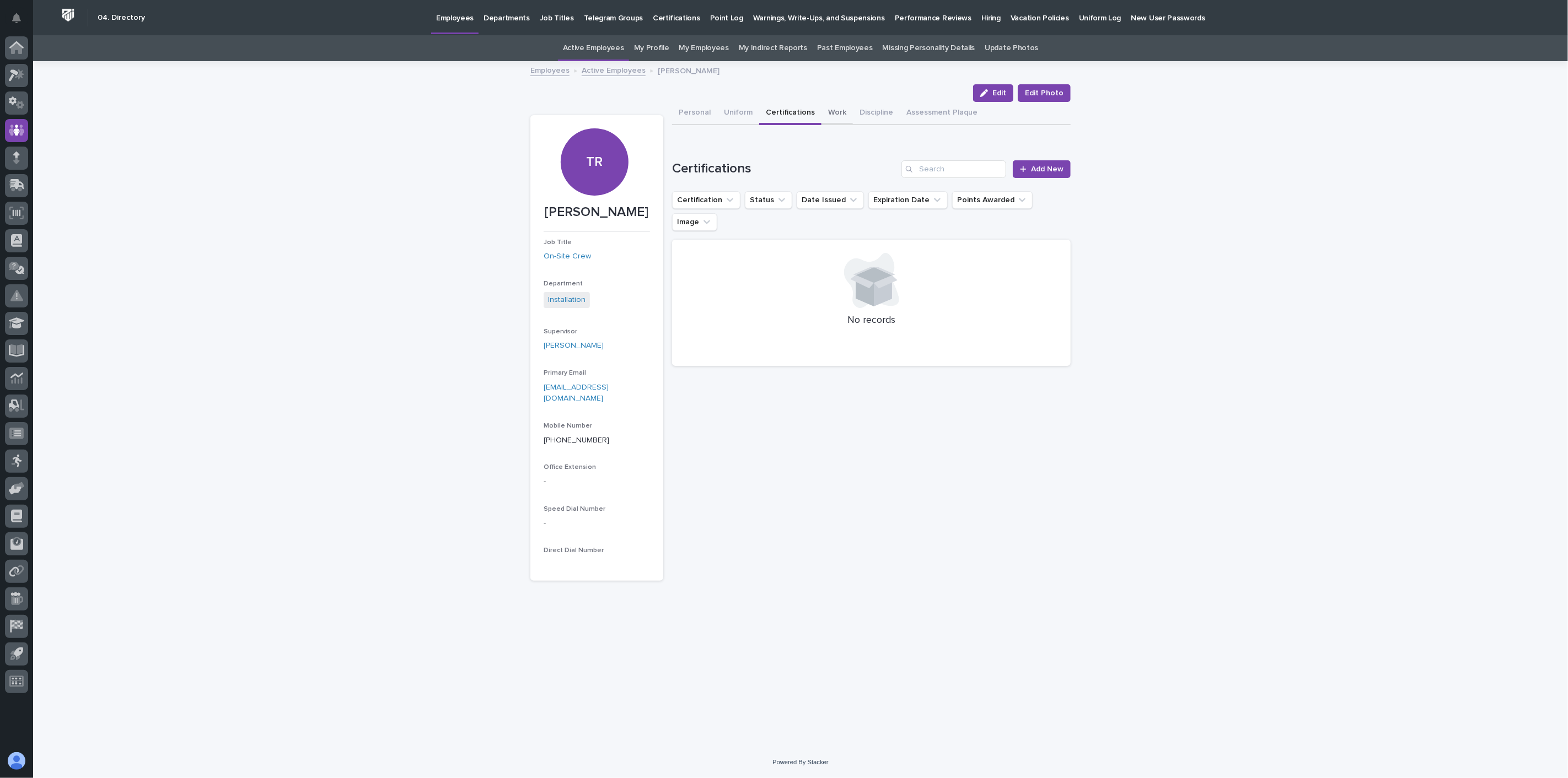
click at [831, 112] on button "Work" at bounding box center [836, 113] width 31 height 23
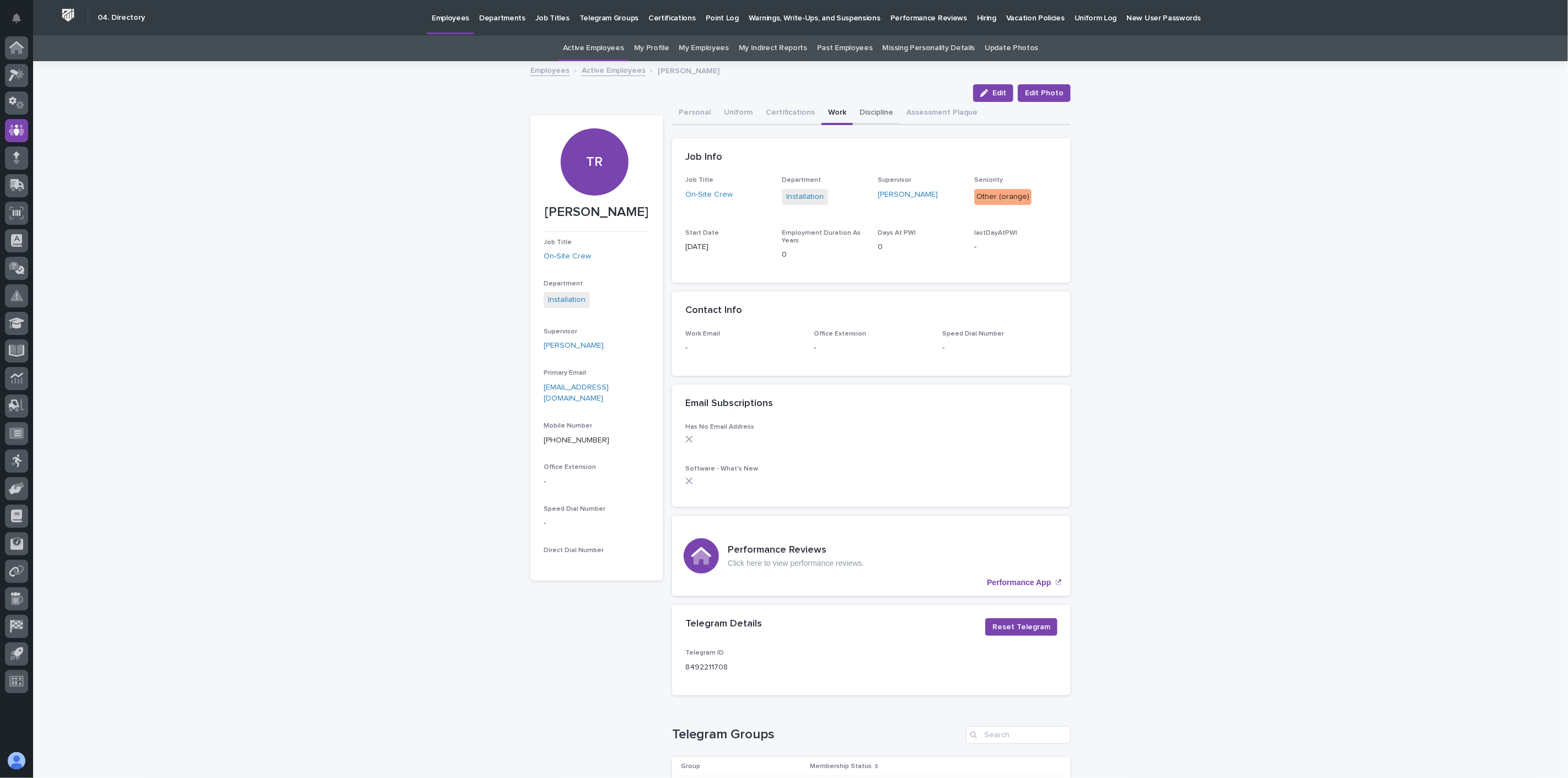
click at [865, 110] on button "Discipline" at bounding box center [875, 113] width 47 height 23
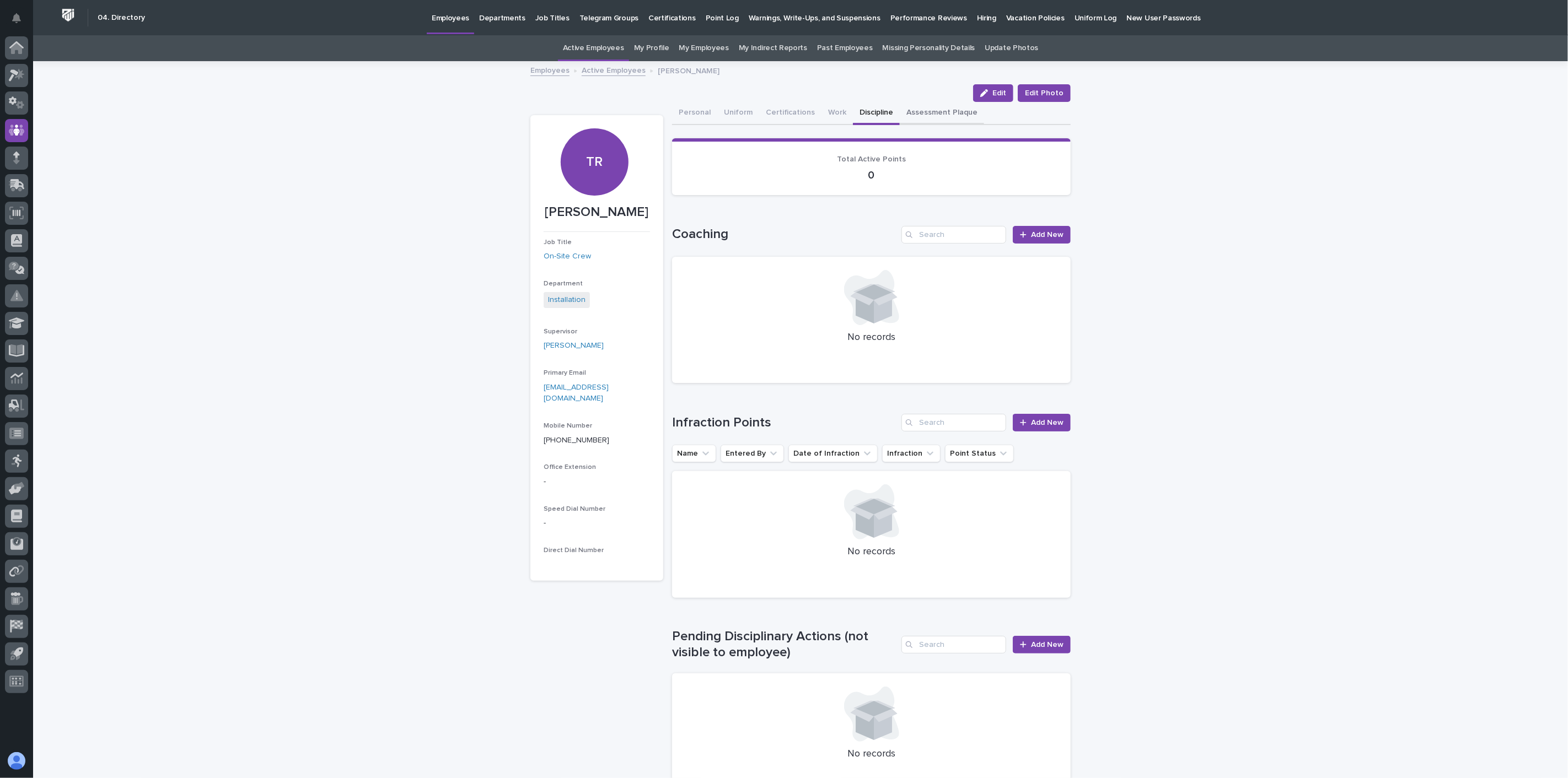
click at [935, 115] on button "Assessment Plaque" at bounding box center [942, 113] width 85 height 23
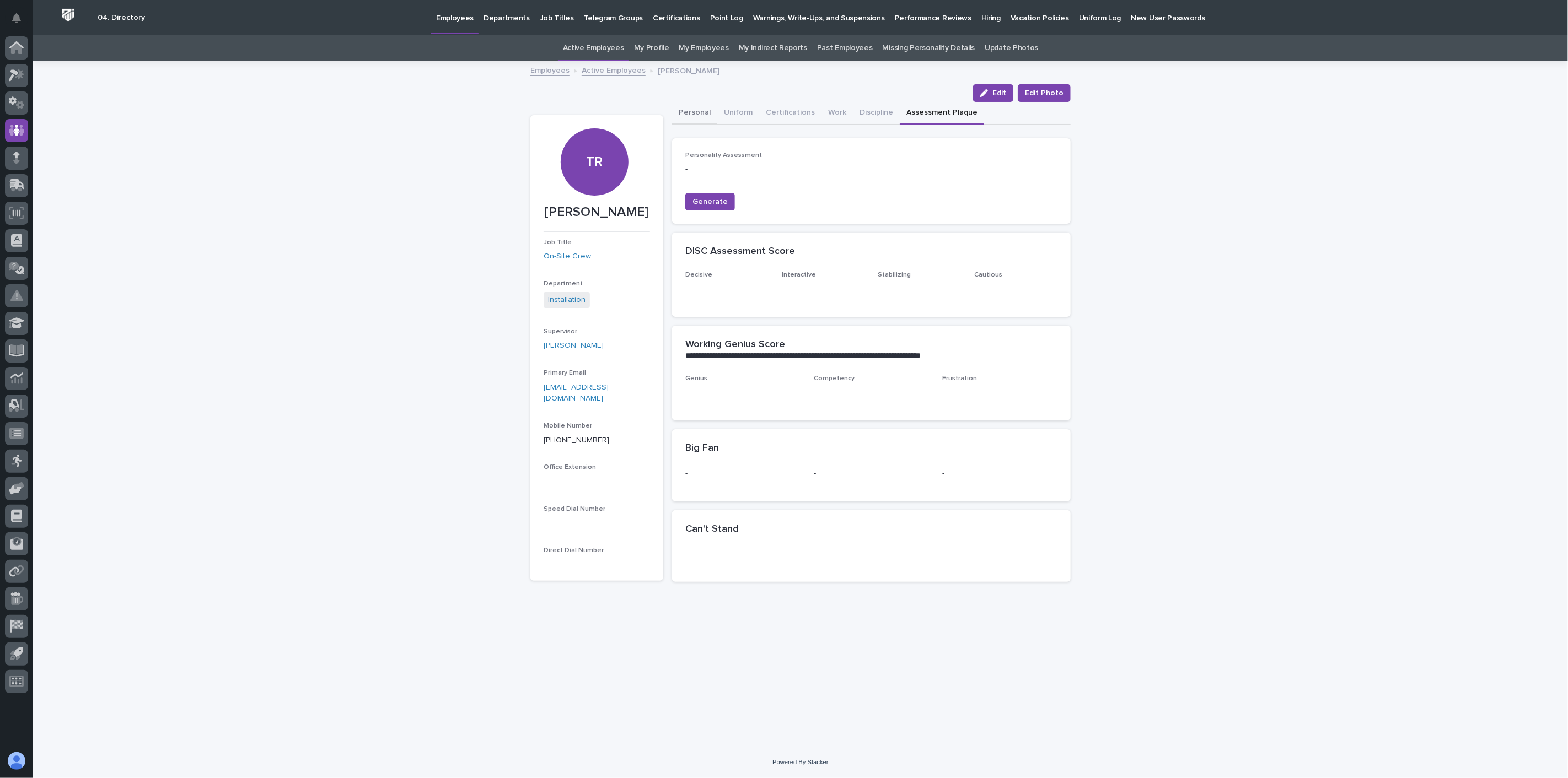
click at [696, 113] on button "Personal" at bounding box center [695, 113] width 46 height 23
